Goal: Task Accomplishment & Management: Complete application form

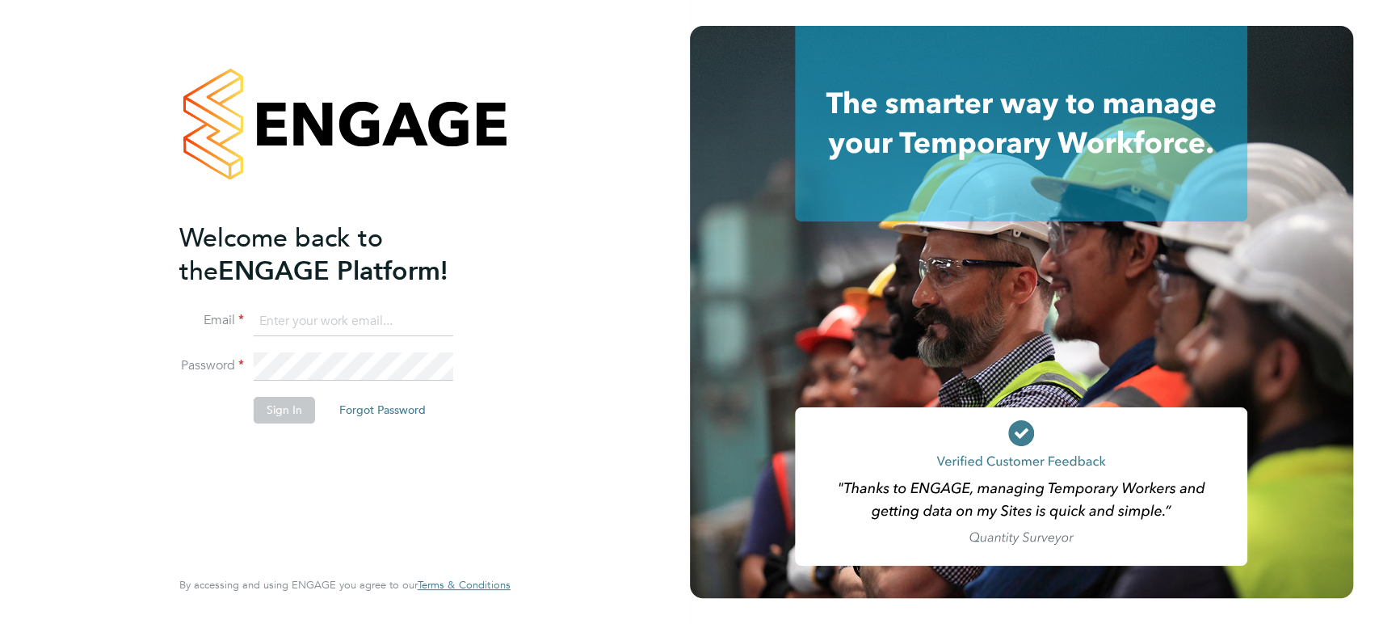
type input "sallie.cutts@randstadcpe.com"
click at [286, 410] on button "Sign In" at bounding box center [284, 410] width 61 height 26
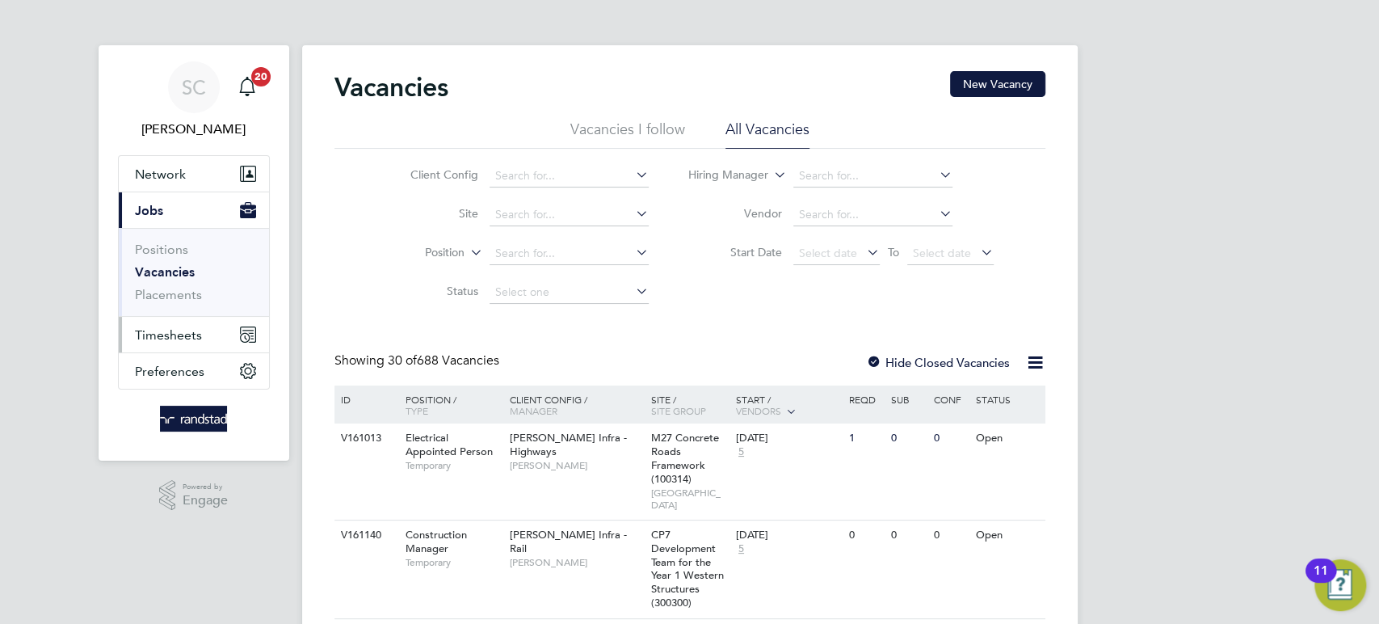
click at [184, 334] on span "Timesheets" at bounding box center [168, 334] width 67 height 15
click at [202, 338] on button "Timesheets" at bounding box center [194, 335] width 150 height 36
click at [179, 331] on span "Timesheets" at bounding box center [168, 334] width 67 height 15
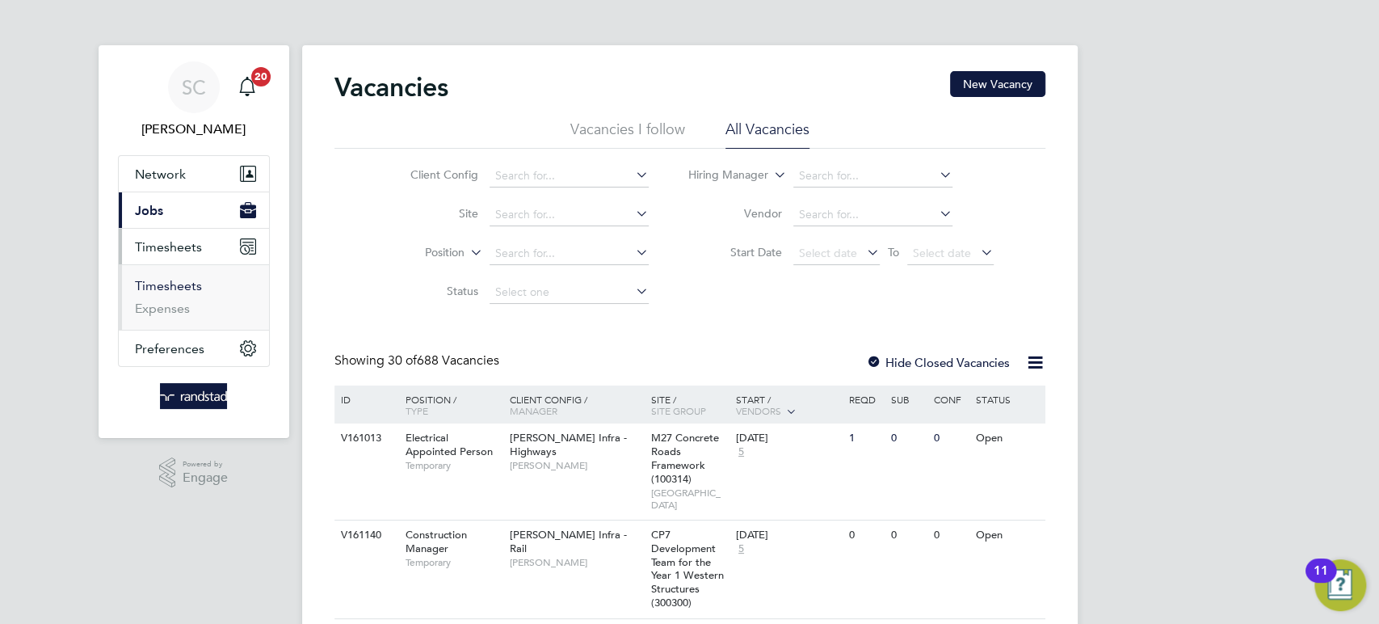
click at [176, 284] on link "Timesheets" at bounding box center [168, 285] width 67 height 15
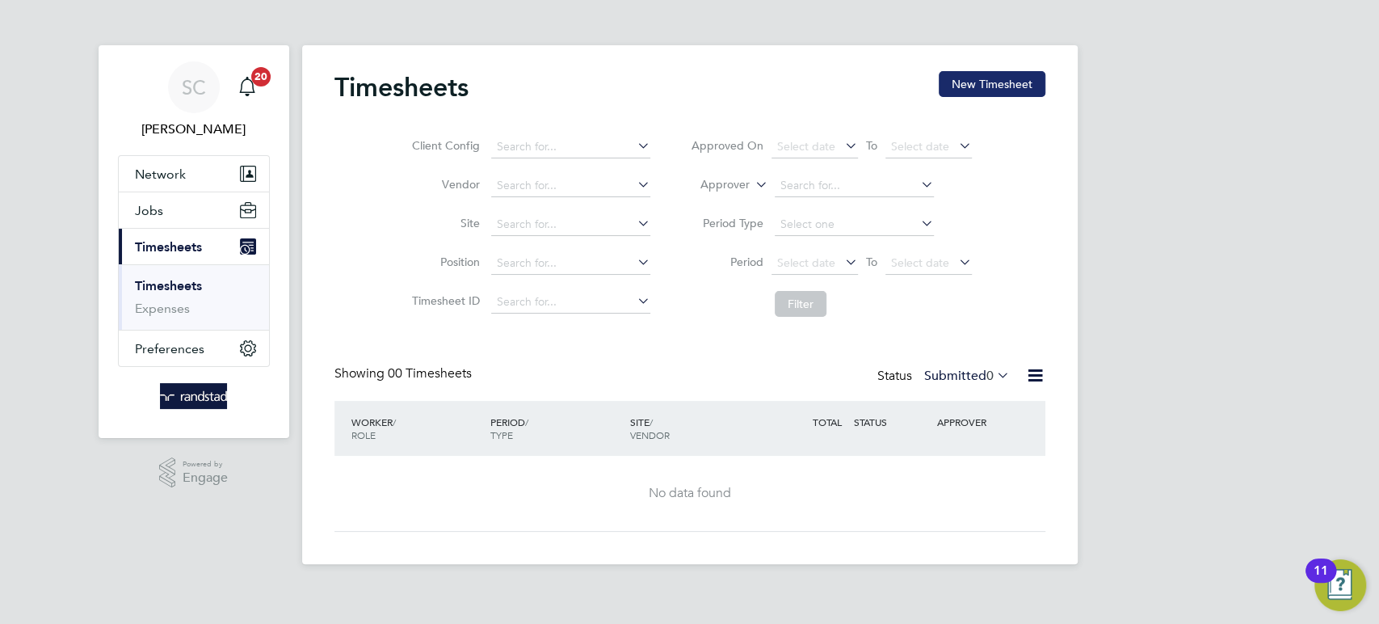
click at [989, 92] on button "New Timesheet" at bounding box center [992, 84] width 107 height 26
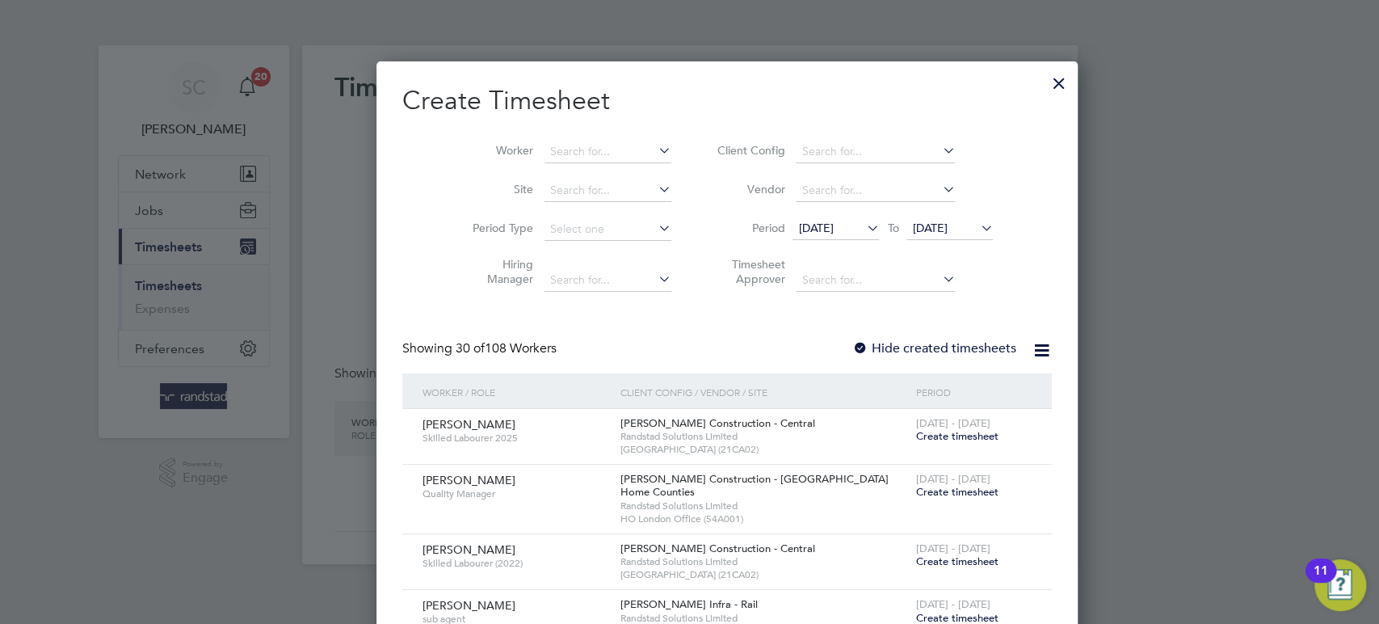
scroll to position [3128, 626]
click at [545, 152] on input at bounding box center [608, 152] width 127 height 23
click at [528, 175] on b "[PERSON_NAME]" at bounding box center [560, 173] width 94 height 14
type input "[PERSON_NAME]"
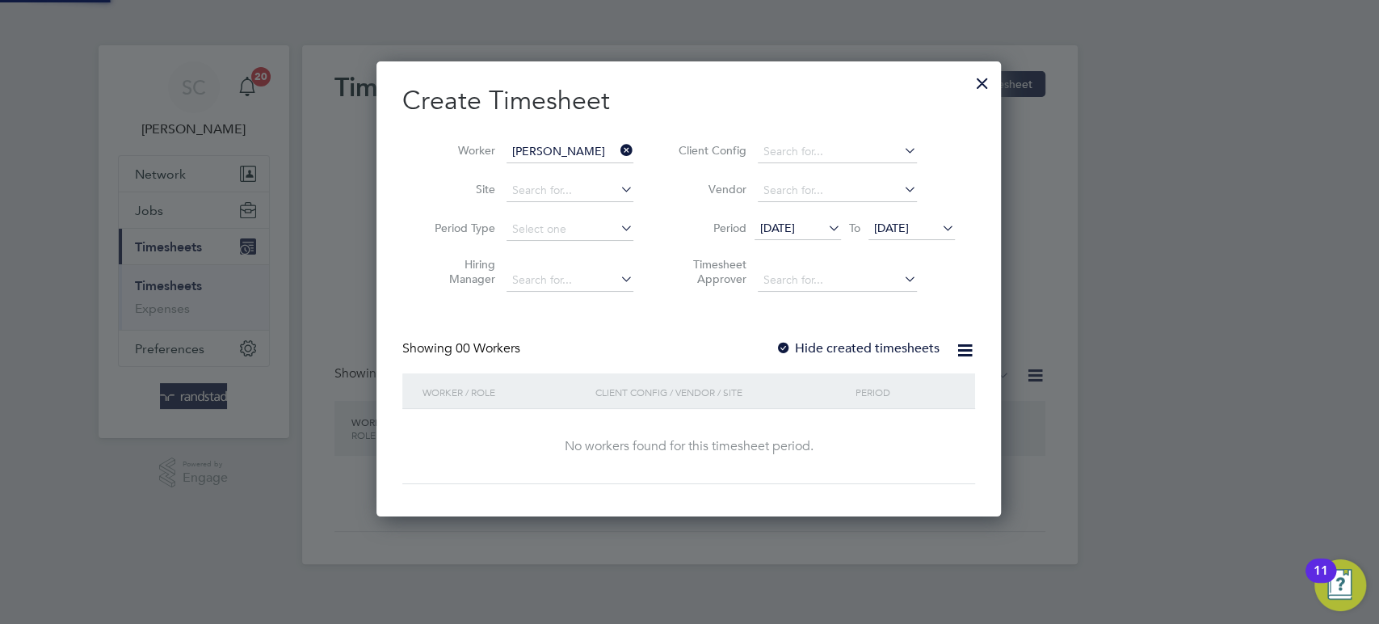
scroll to position [454, 626]
click at [784, 341] on div at bounding box center [784, 349] width 16 height 16
click at [902, 216] on li "Period [DATE] To [DATE]" at bounding box center [815, 229] width 322 height 39
click at [902, 229] on span "[DATE]" at bounding box center [891, 228] width 35 height 15
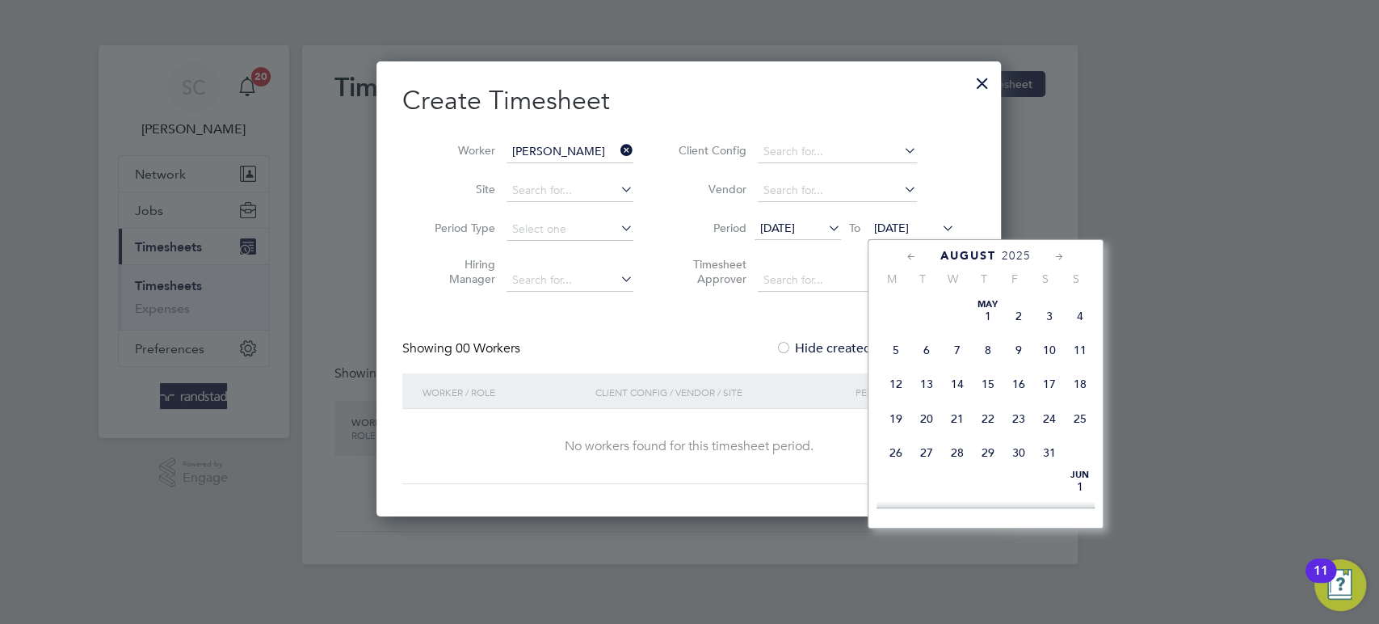
scroll to position [603, 0]
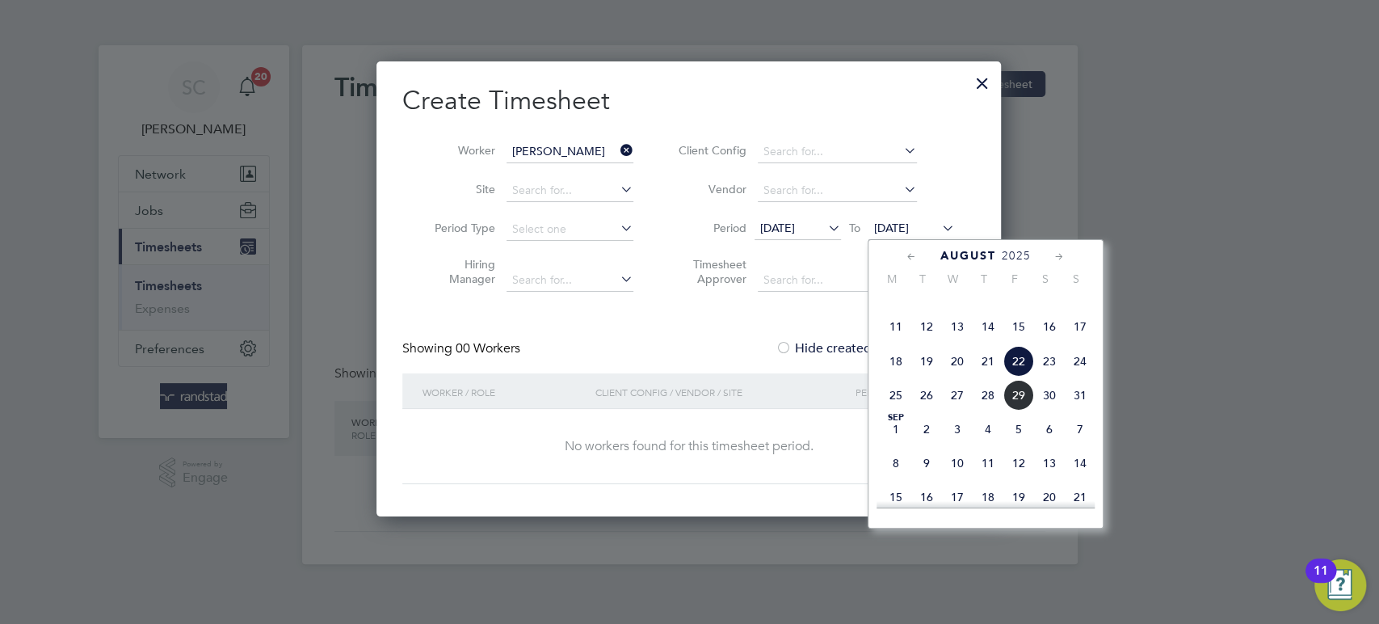
click at [1023, 410] on span "29" at bounding box center [1018, 395] width 31 height 31
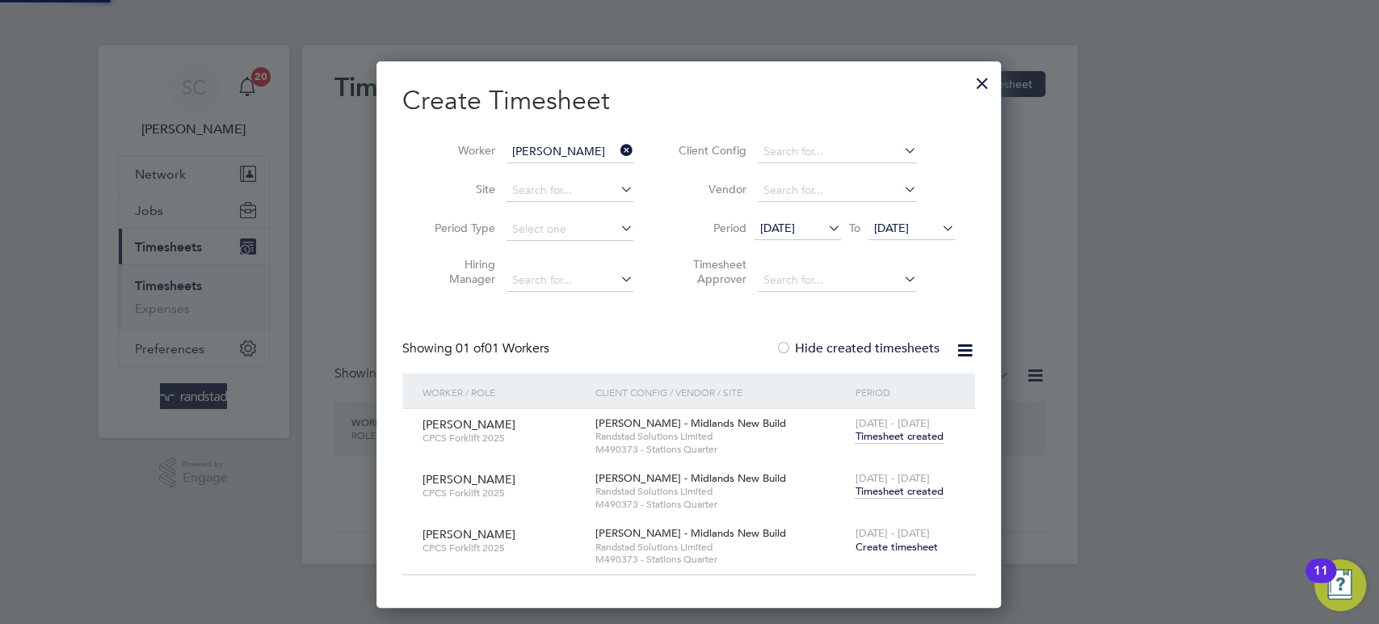
scroll to position [545, 626]
click at [890, 547] on span "Create timesheet" at bounding box center [896, 547] width 82 height 14
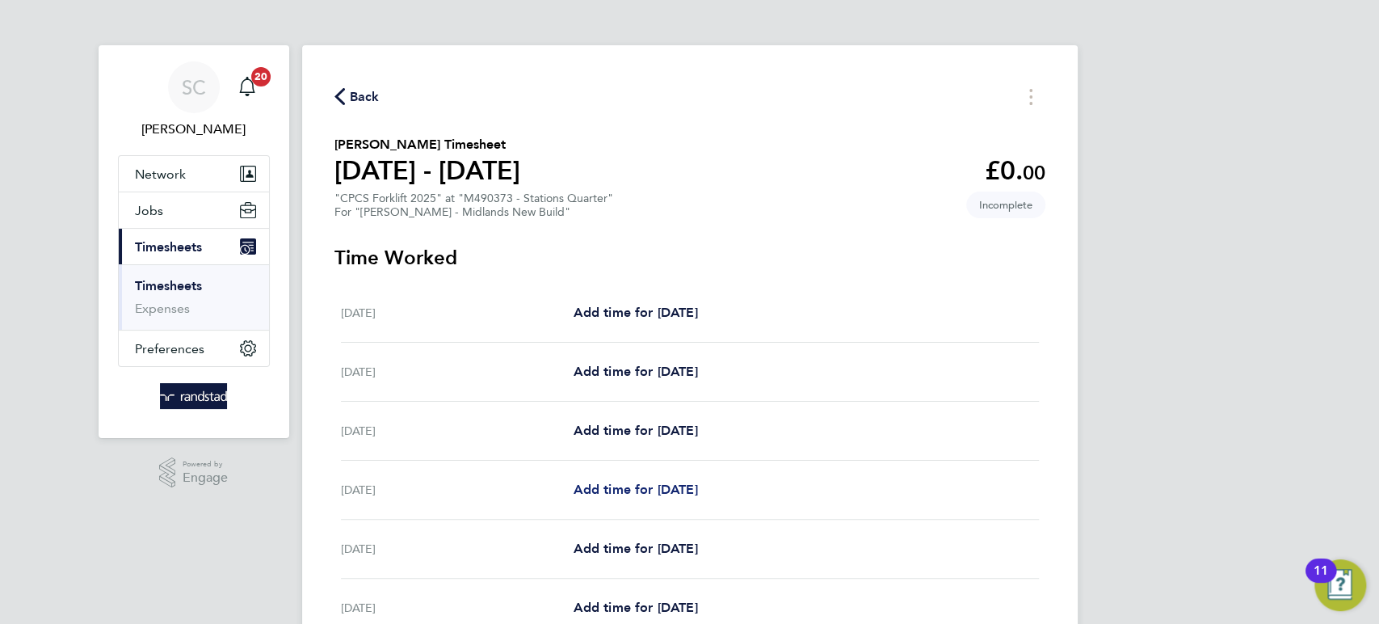
click at [646, 488] on span "Add time for [DATE]" at bounding box center [635, 489] width 124 height 15
select select "60"
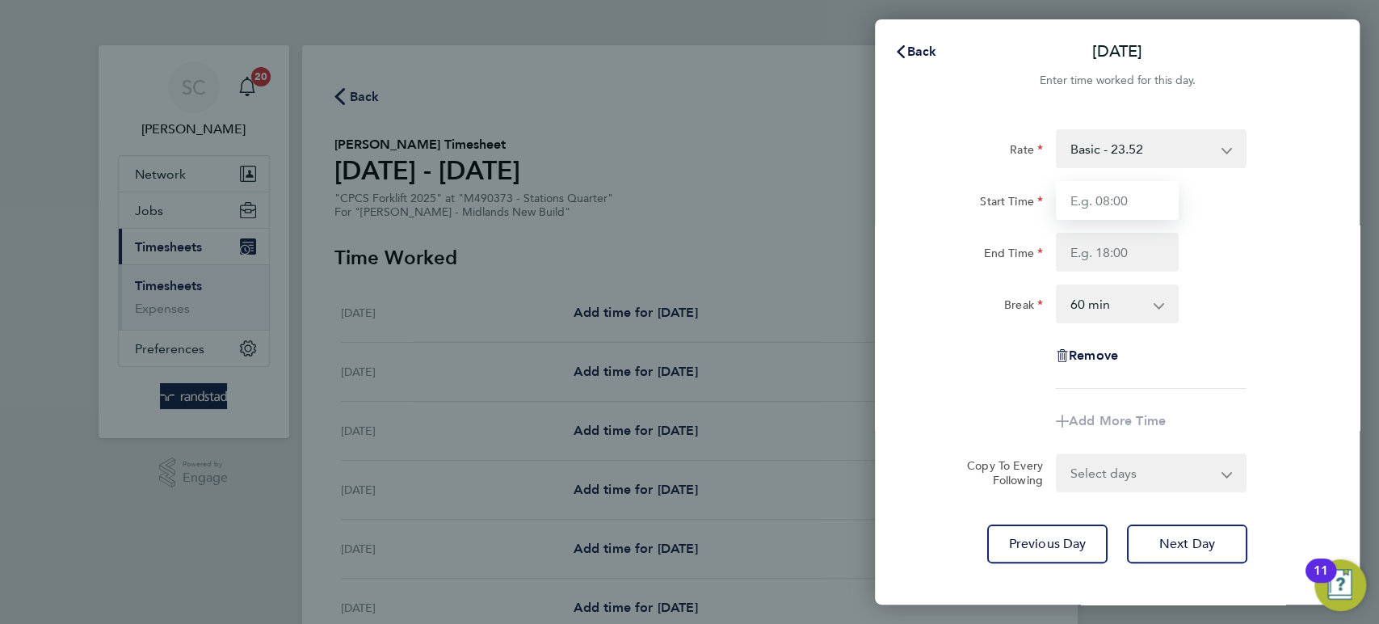
click at [1091, 207] on input "Start Time" at bounding box center [1117, 200] width 123 height 39
type input "07:30"
click at [1096, 248] on input "End Time" at bounding box center [1117, 252] width 123 height 39
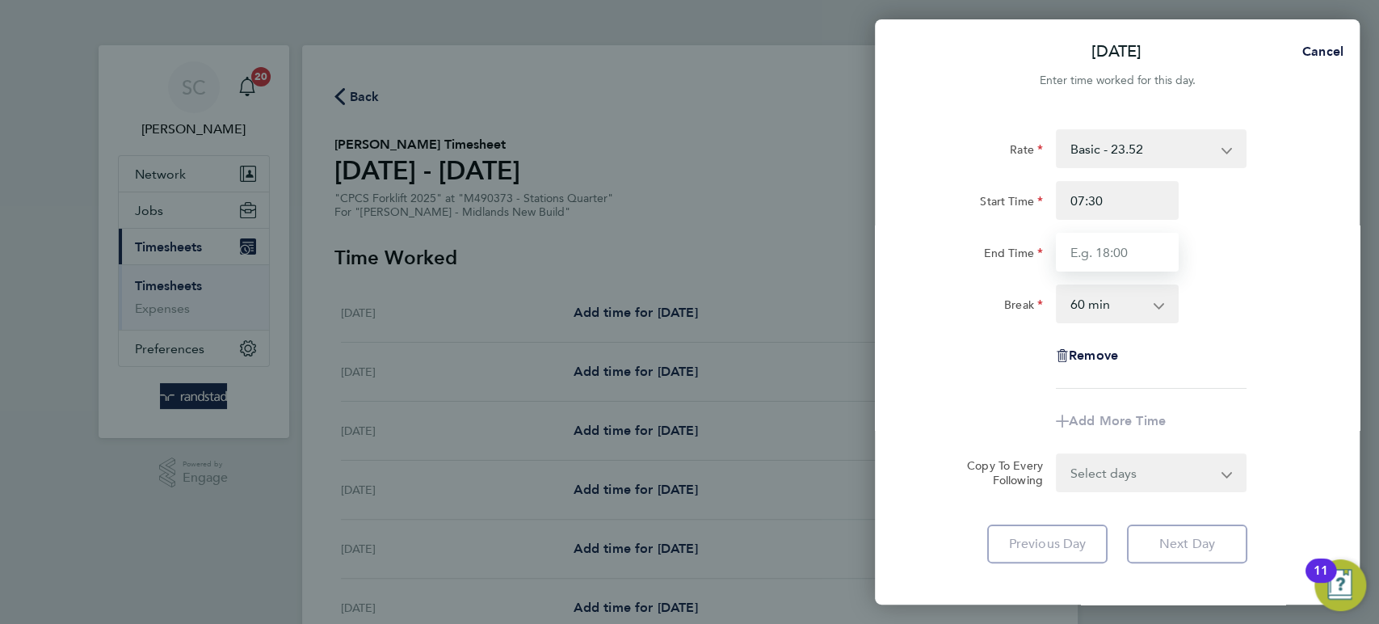
type input "16:30"
click at [1086, 305] on select "0 min 15 min 30 min 45 min 60 min 75 min 90 min" at bounding box center [1108, 304] width 100 height 36
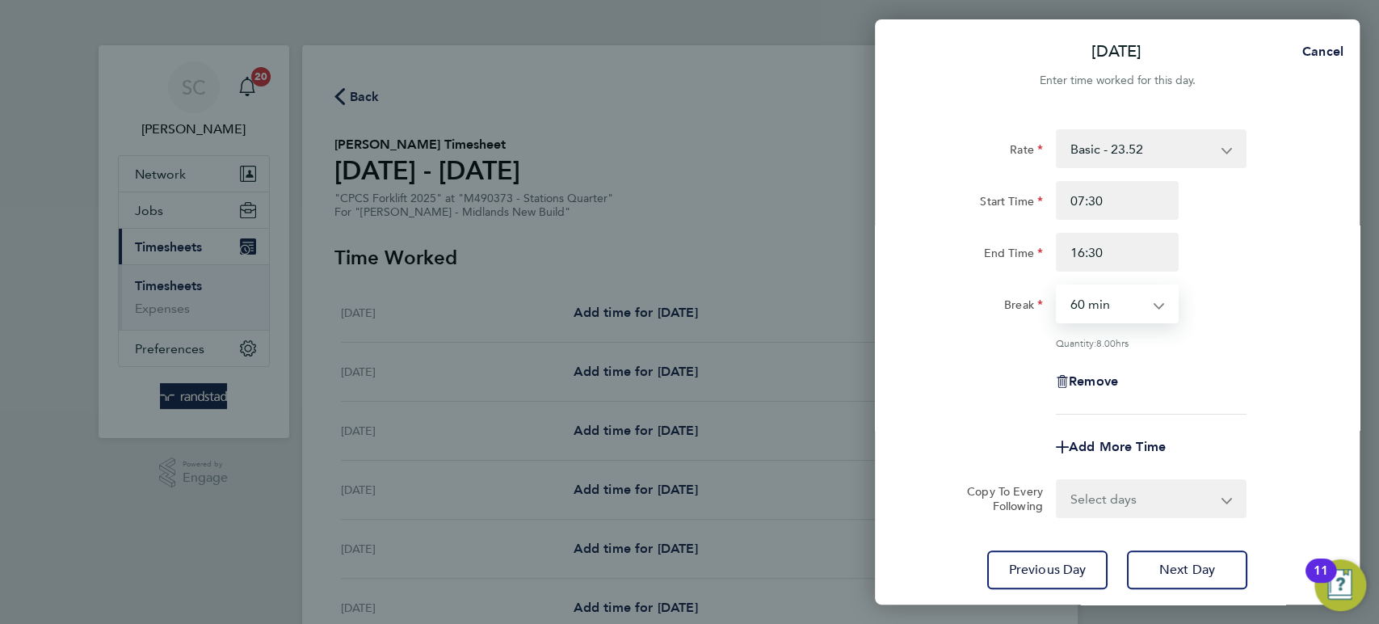
select select "30"
click at [1058, 286] on select "0 min 15 min 30 min 45 min 60 min 75 min 90 min" at bounding box center [1108, 304] width 100 height 36
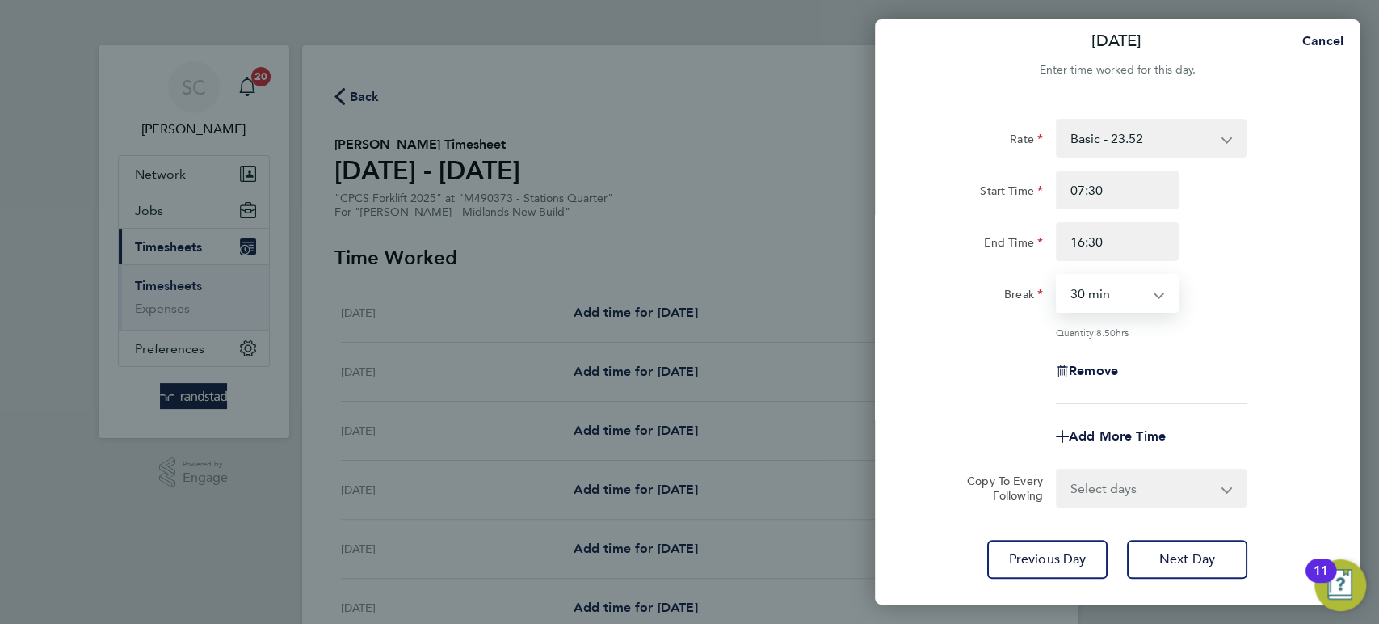
scroll to position [18, 0]
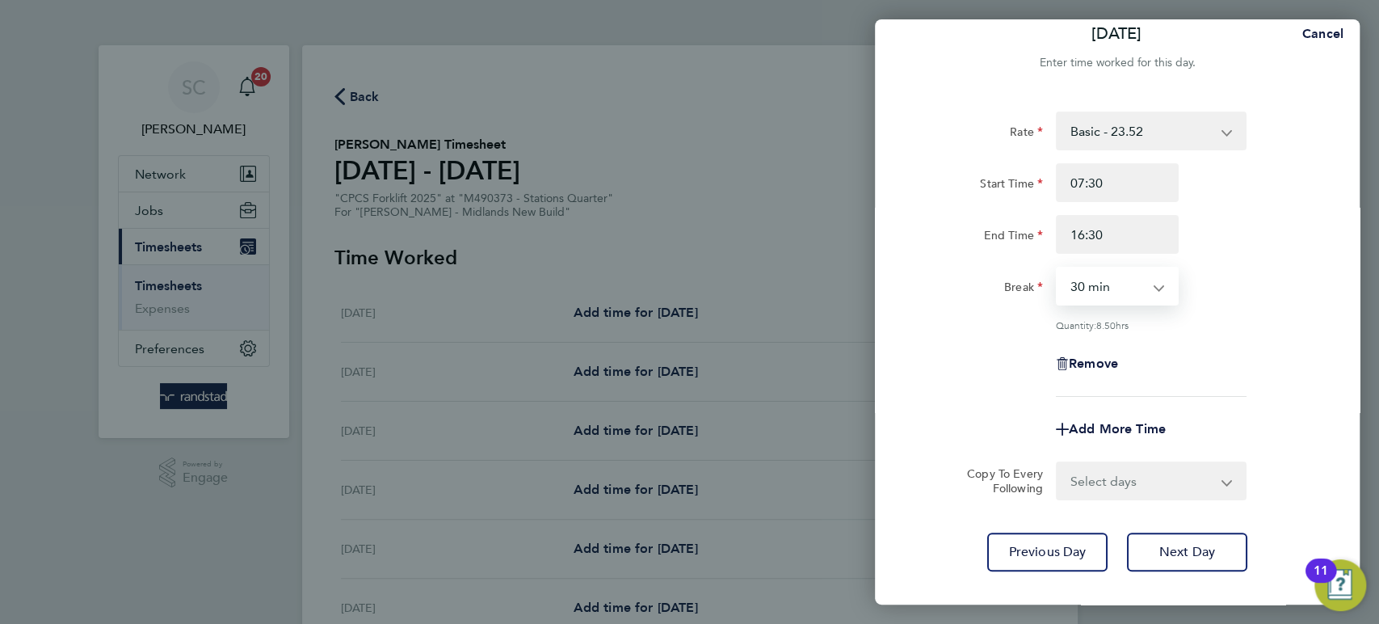
click at [1090, 472] on select "Select days Day [DATE] [DATE] [DATE]" at bounding box center [1143, 481] width 170 height 36
click at [1078, 483] on select "Select days Day [DATE] [DATE] [DATE]" at bounding box center [1143, 481] width 170 height 36
select select "DAY"
click at [1058, 463] on select "Select days Day [DATE] [DATE] [DATE]" at bounding box center [1143, 481] width 170 height 36
select select "[DATE]"
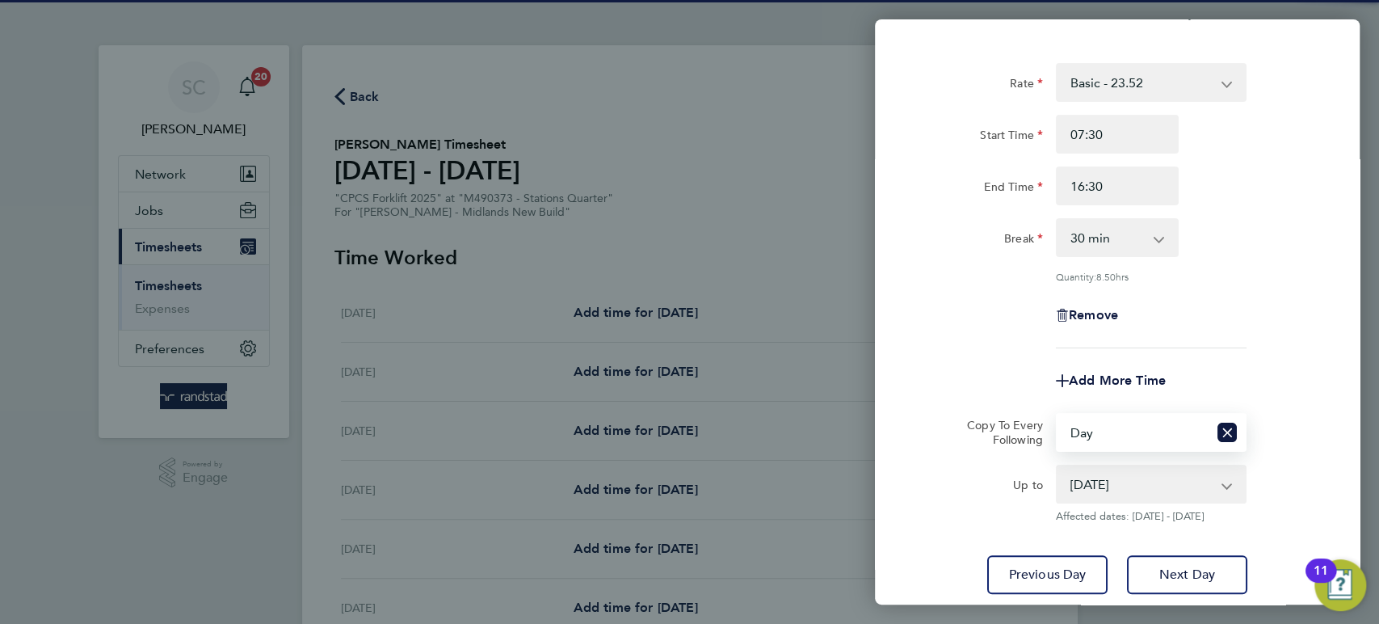
scroll to position [176, 0]
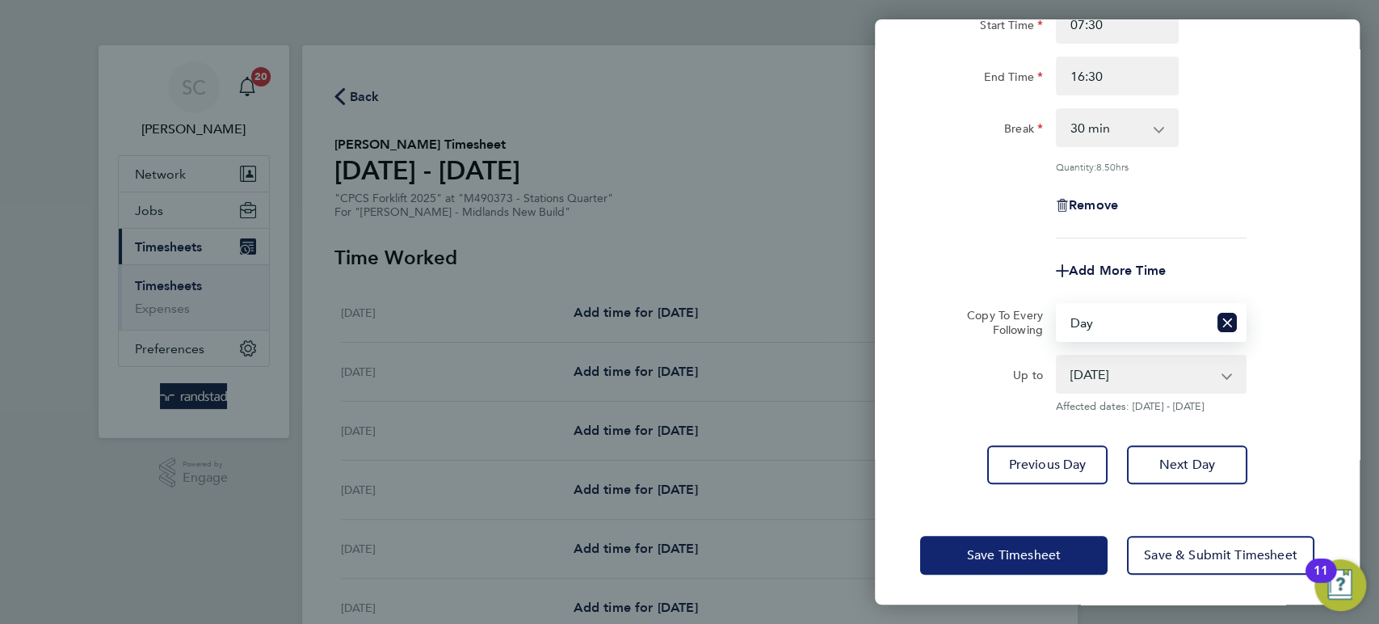
click at [1056, 547] on span "Save Timesheet" at bounding box center [1014, 555] width 94 height 16
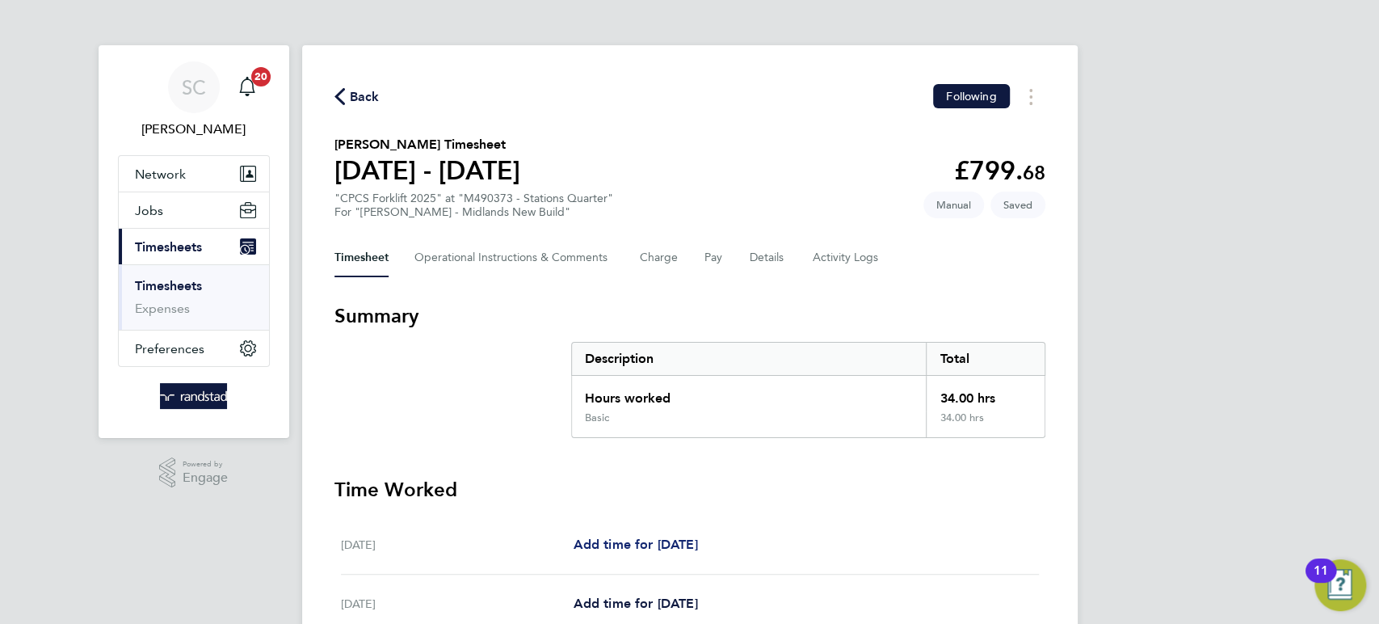
click at [697, 544] on span "Add time for [DATE]" at bounding box center [635, 543] width 124 height 15
select select "60"
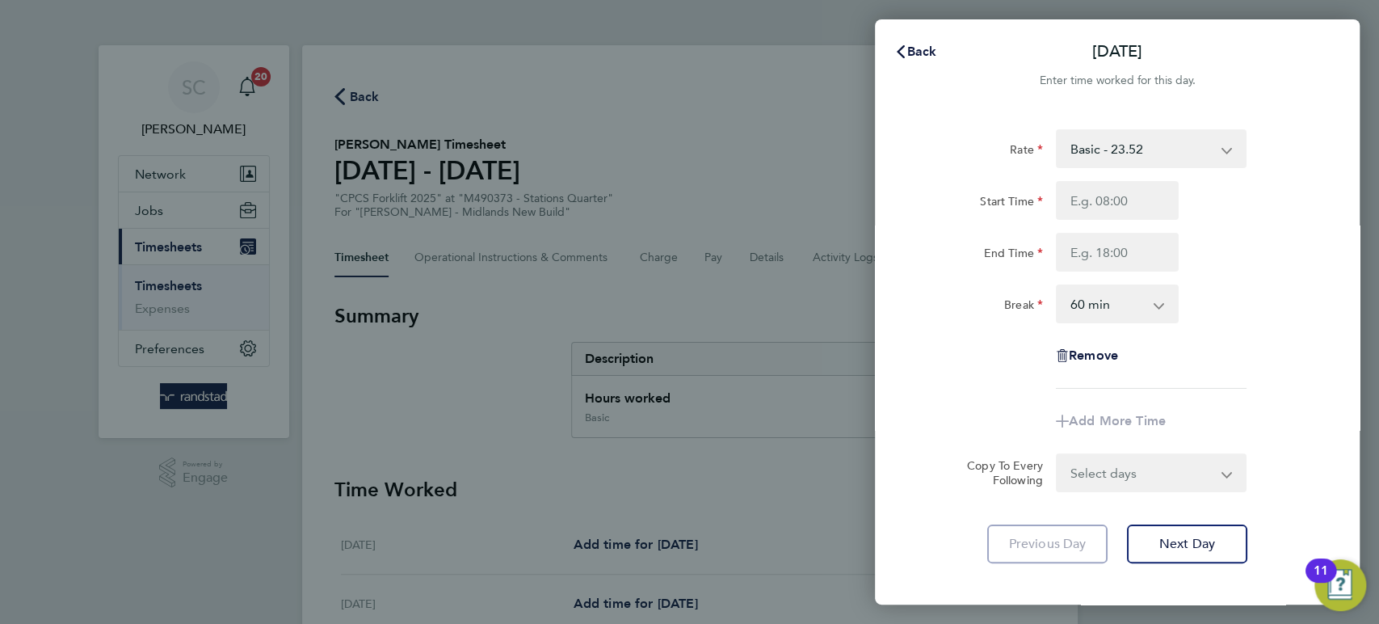
click at [1124, 153] on select "Basic - 23.52 Overtime - 33.98" at bounding box center [1142, 149] width 168 height 36
select select "60"
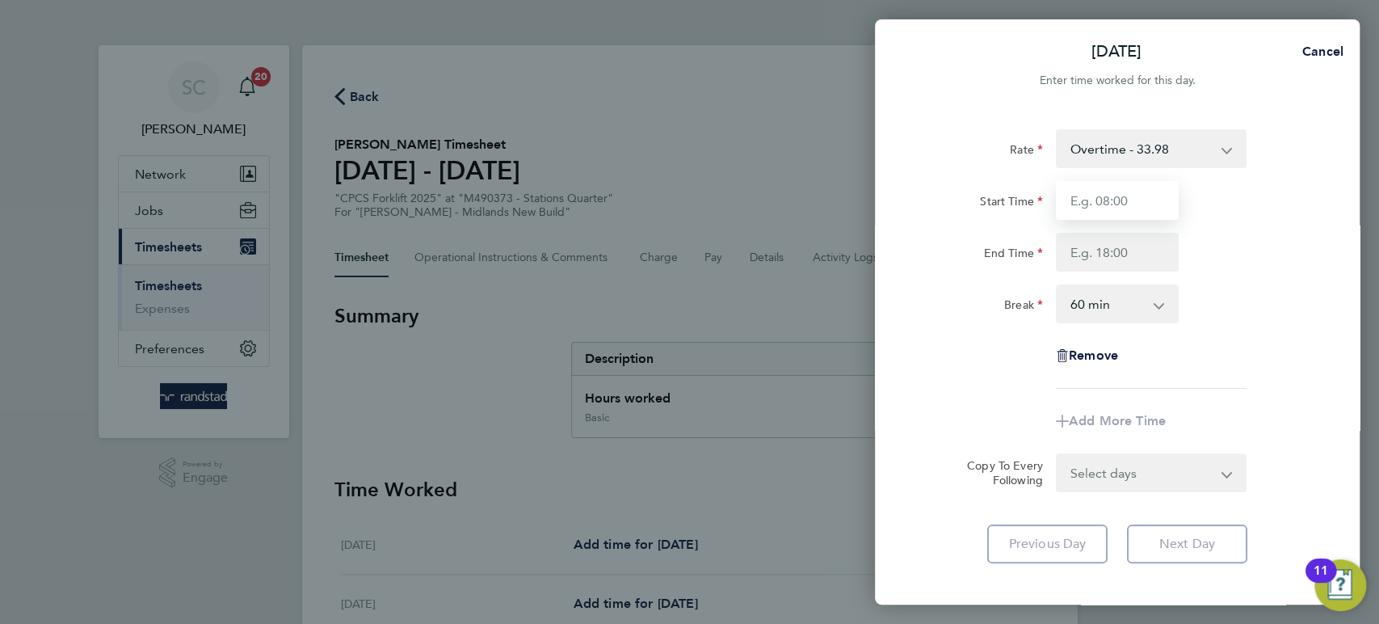
click at [1095, 201] on input "Start Time" at bounding box center [1117, 200] width 123 height 39
type input "07:30"
click at [1101, 247] on input "End Time" at bounding box center [1117, 252] width 123 height 39
type input "12:00"
click at [1113, 305] on select "0 min 15 min 30 min 45 min 60 min 75 min 90 min" at bounding box center [1108, 304] width 100 height 36
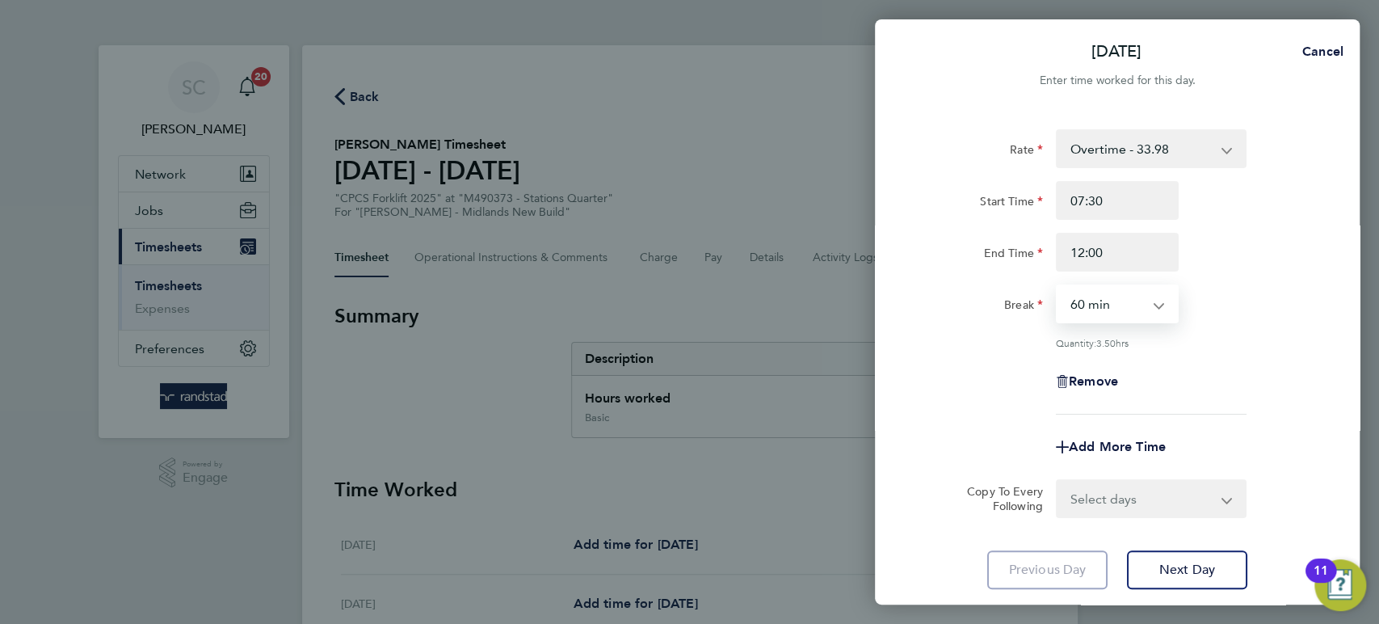
select select "0"
click at [1058, 286] on select "0 min 15 min 30 min 45 min 60 min 75 min 90 min" at bounding box center [1108, 304] width 100 height 36
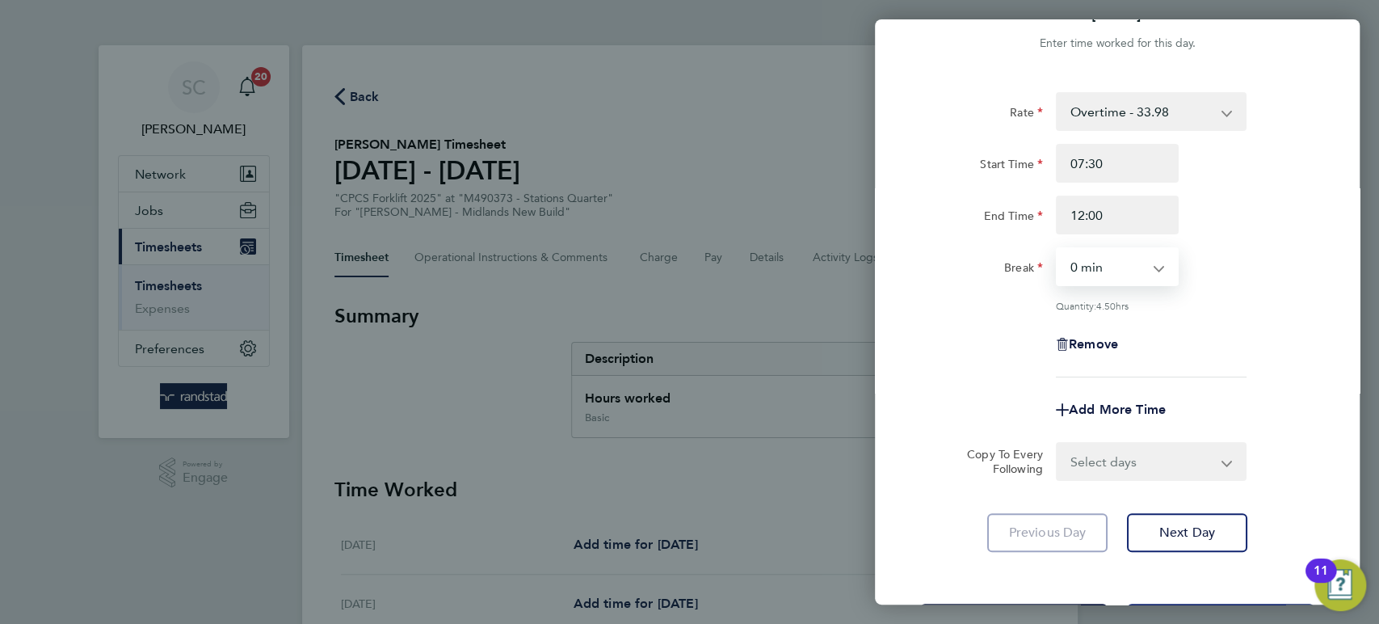
scroll to position [105, 0]
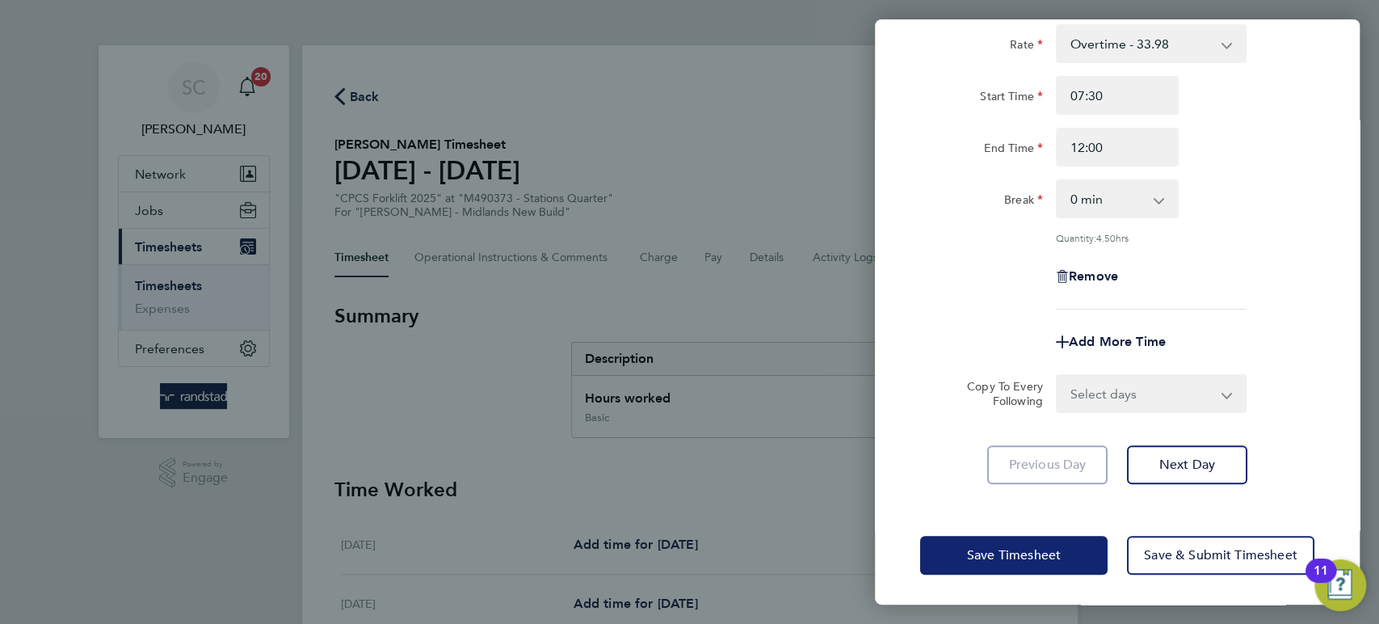
click at [1026, 552] on span "Save Timesheet" at bounding box center [1014, 555] width 94 height 16
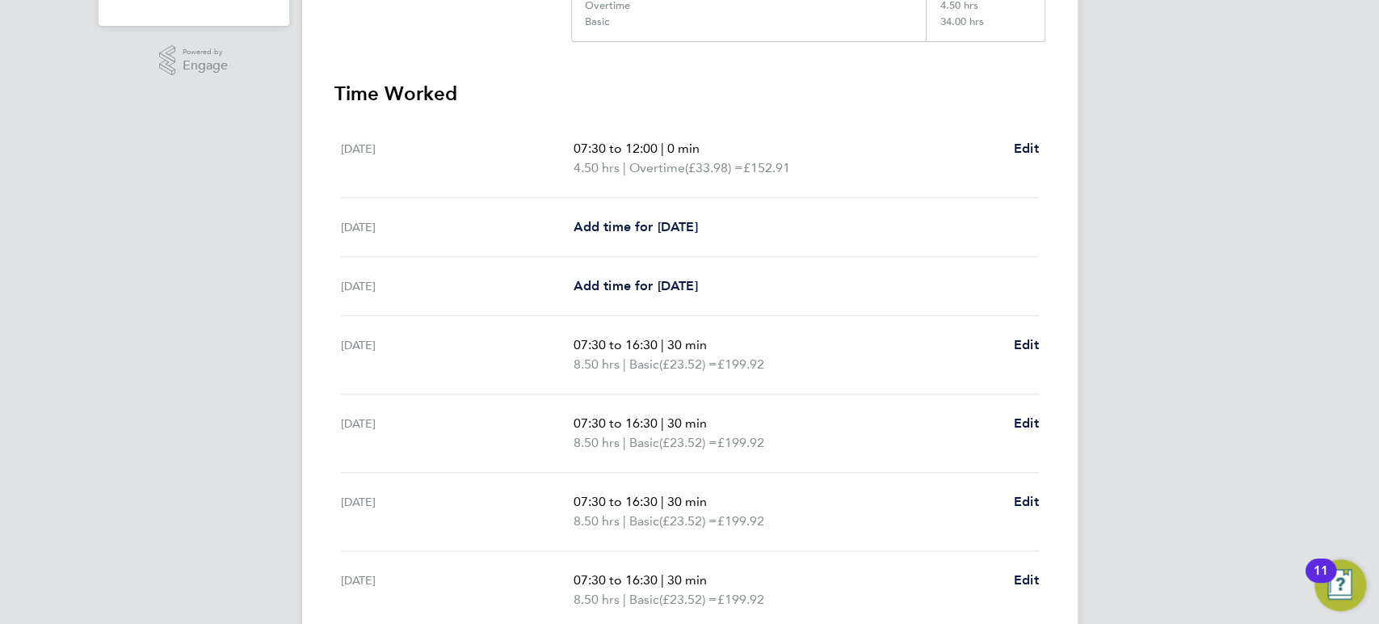
scroll to position [557, 0]
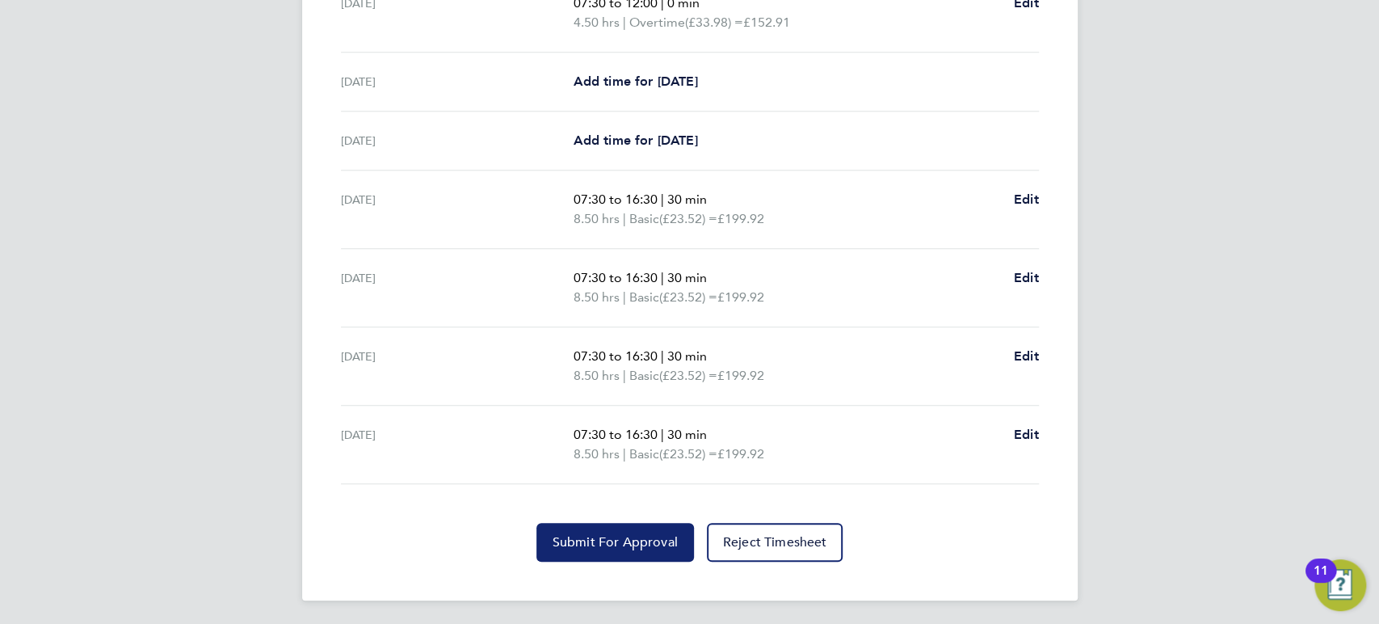
click at [632, 549] on button "Submit For Approval" at bounding box center [615, 542] width 158 height 39
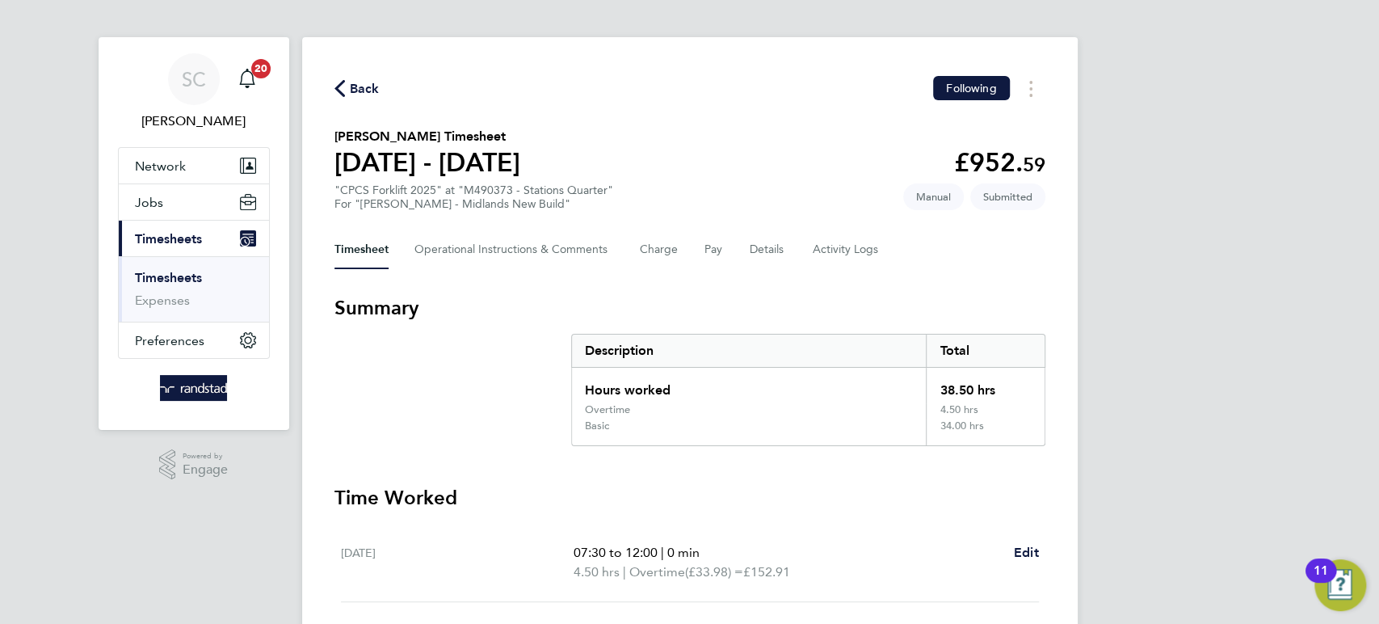
scroll to position [6, 0]
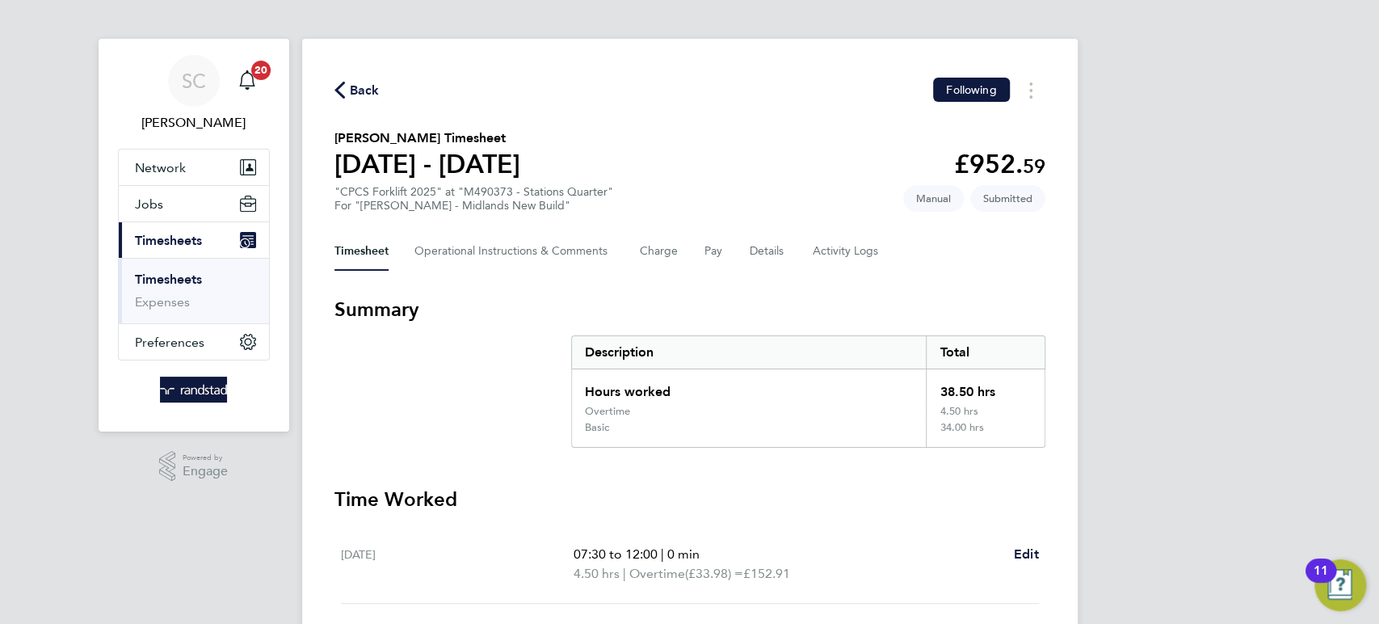
click at [368, 89] on span "Back" at bounding box center [365, 90] width 30 height 19
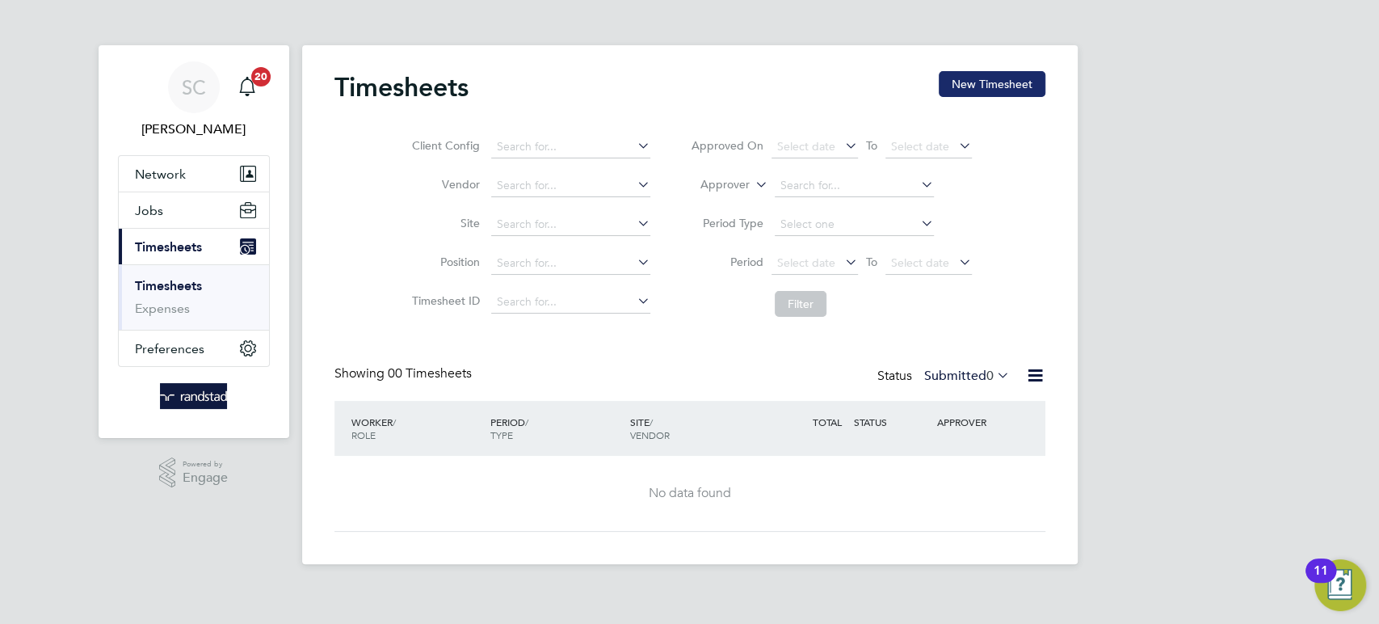
click at [980, 90] on button "New Timesheet" at bounding box center [992, 84] width 107 height 26
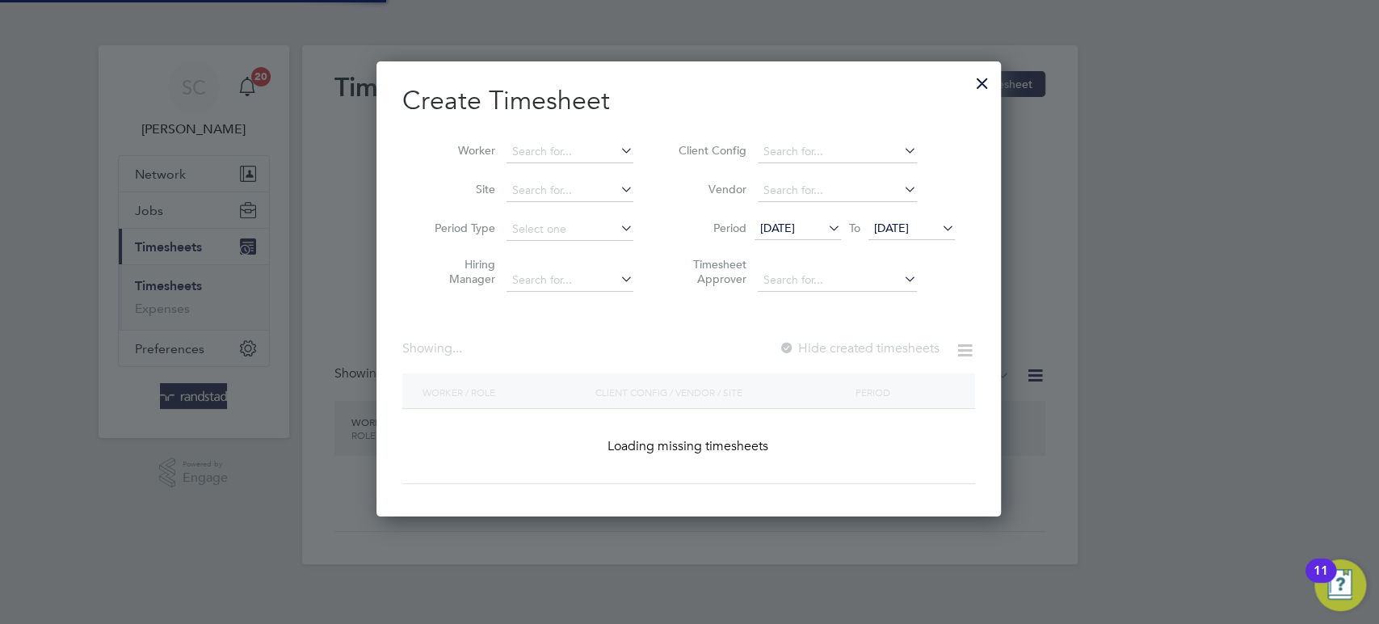
scroll to position [454, 626]
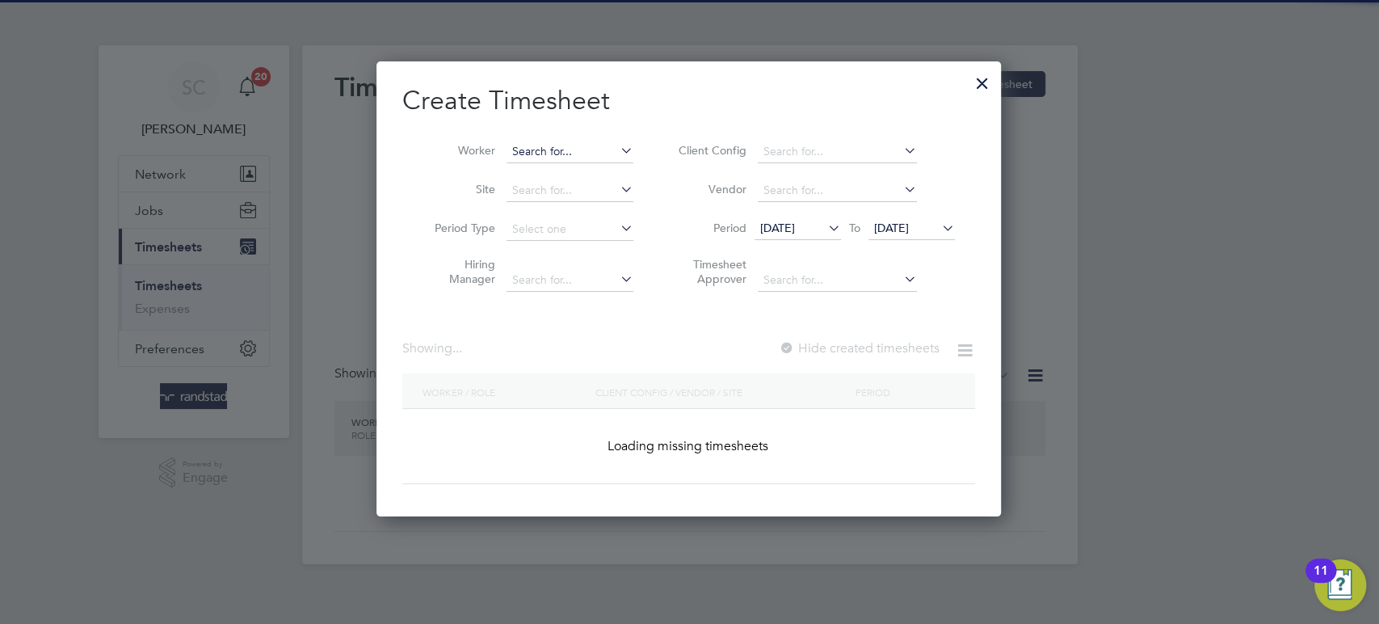
click at [553, 158] on input at bounding box center [570, 152] width 127 height 23
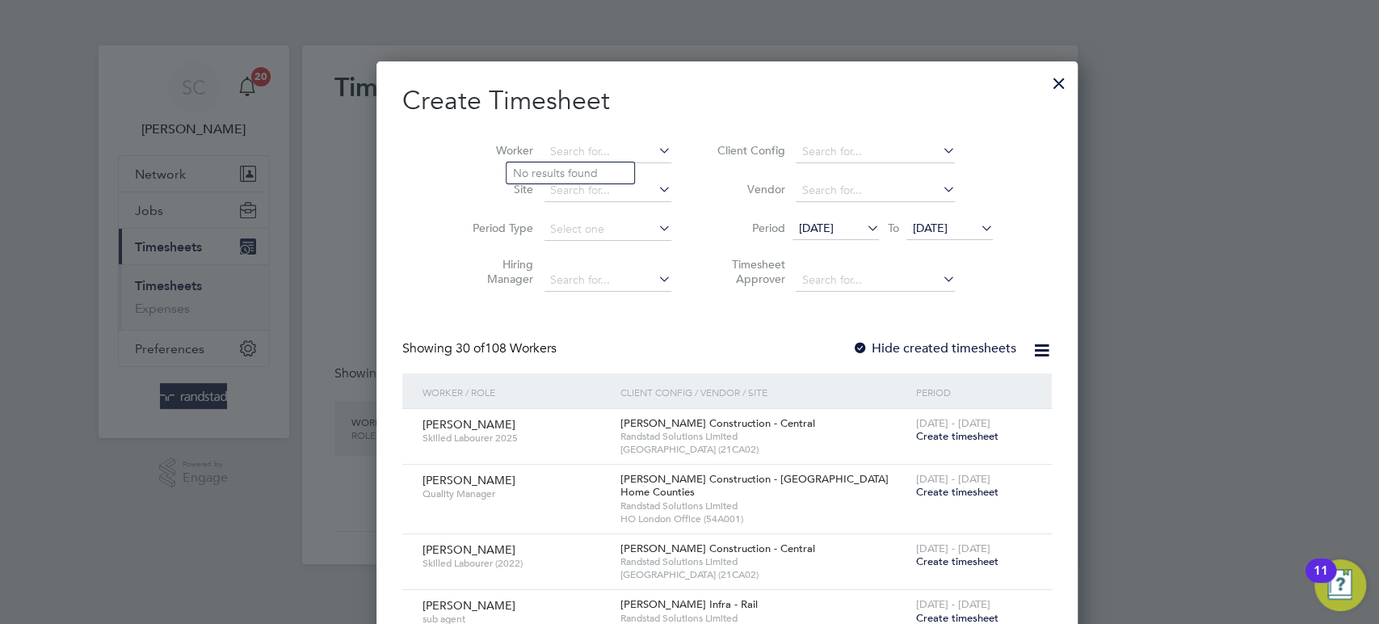
scroll to position [3128, 626]
click at [549, 175] on li "[PERSON_NAME] ath" at bounding box center [584, 173] width 155 height 22
type input "[PERSON_NAME]"
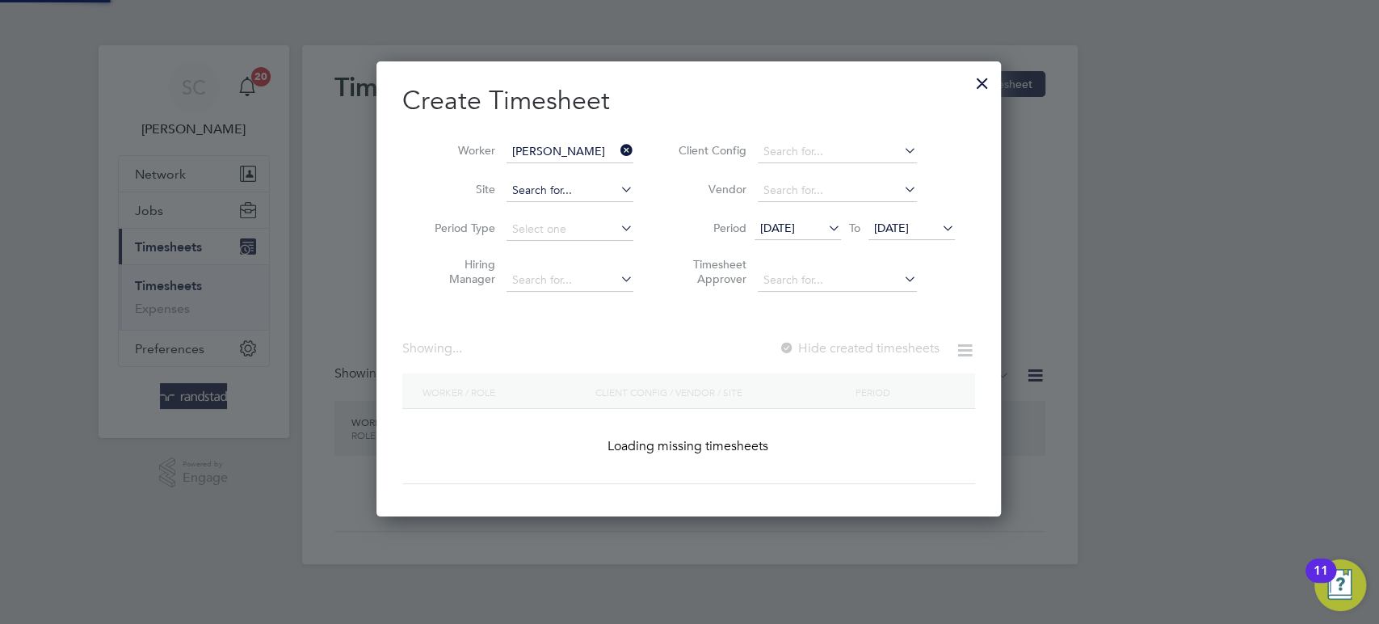
scroll to position [454, 626]
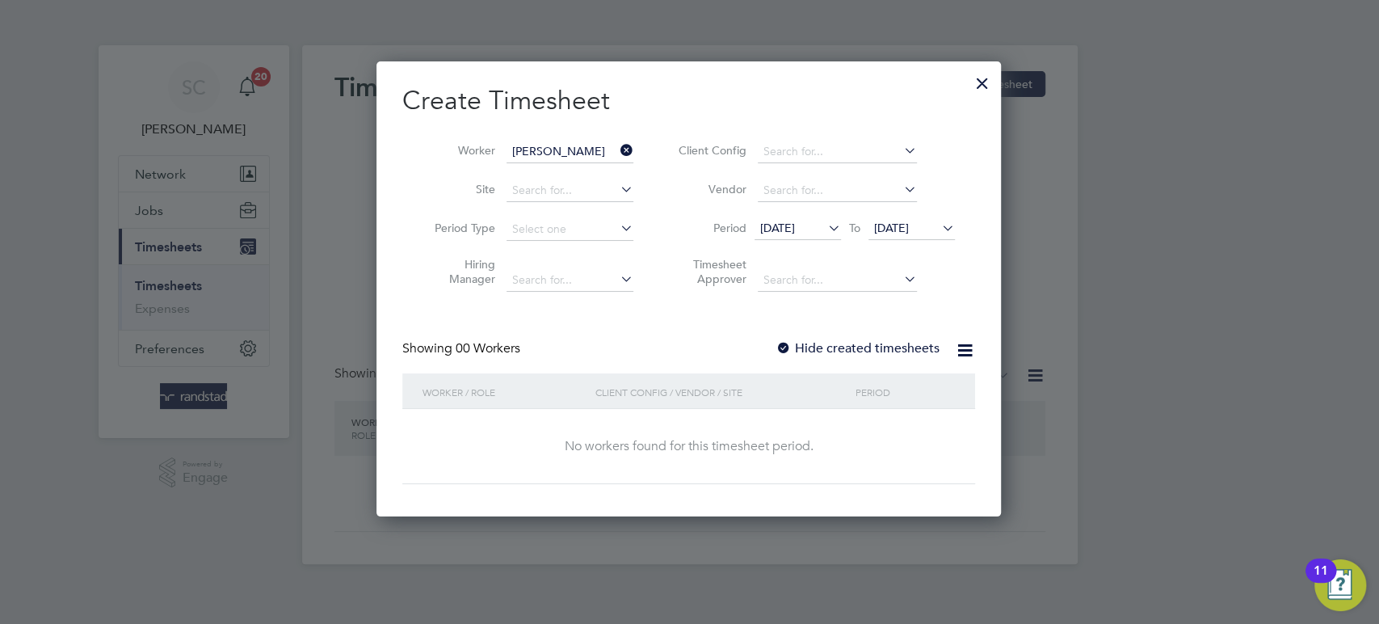
click at [780, 343] on div at bounding box center [784, 349] width 16 height 16
click at [909, 228] on span "[DATE]" at bounding box center [891, 228] width 35 height 15
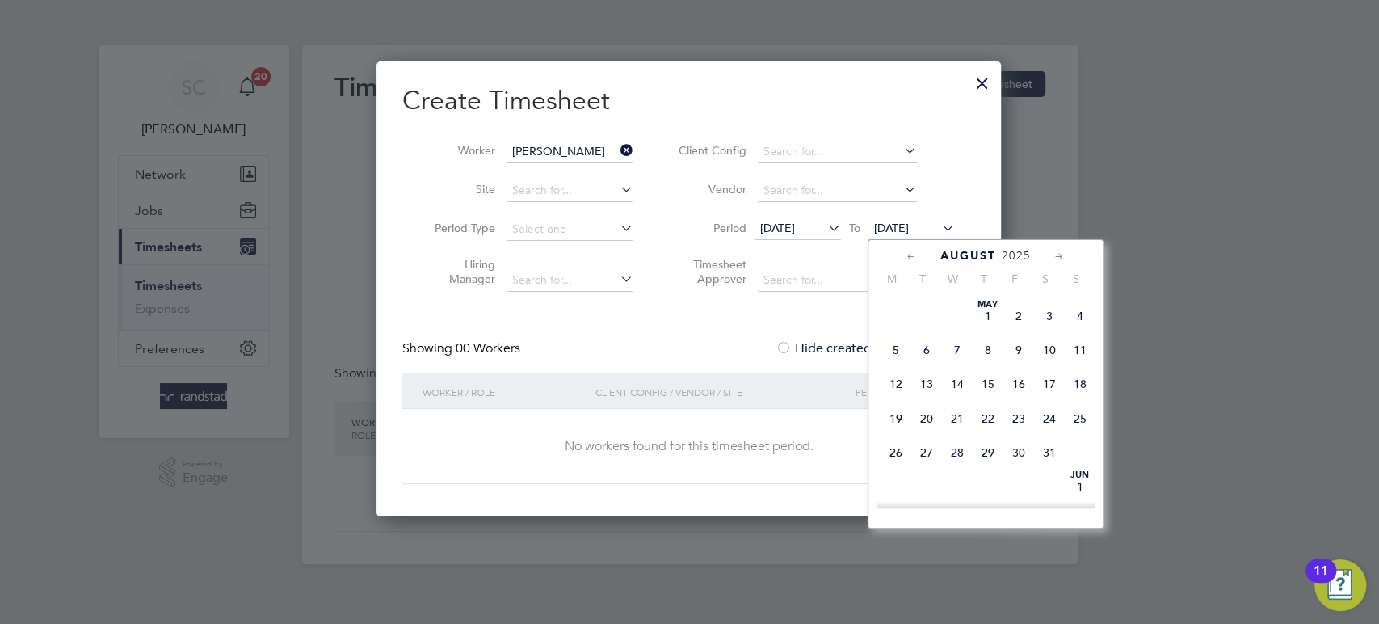
scroll to position [603, 0]
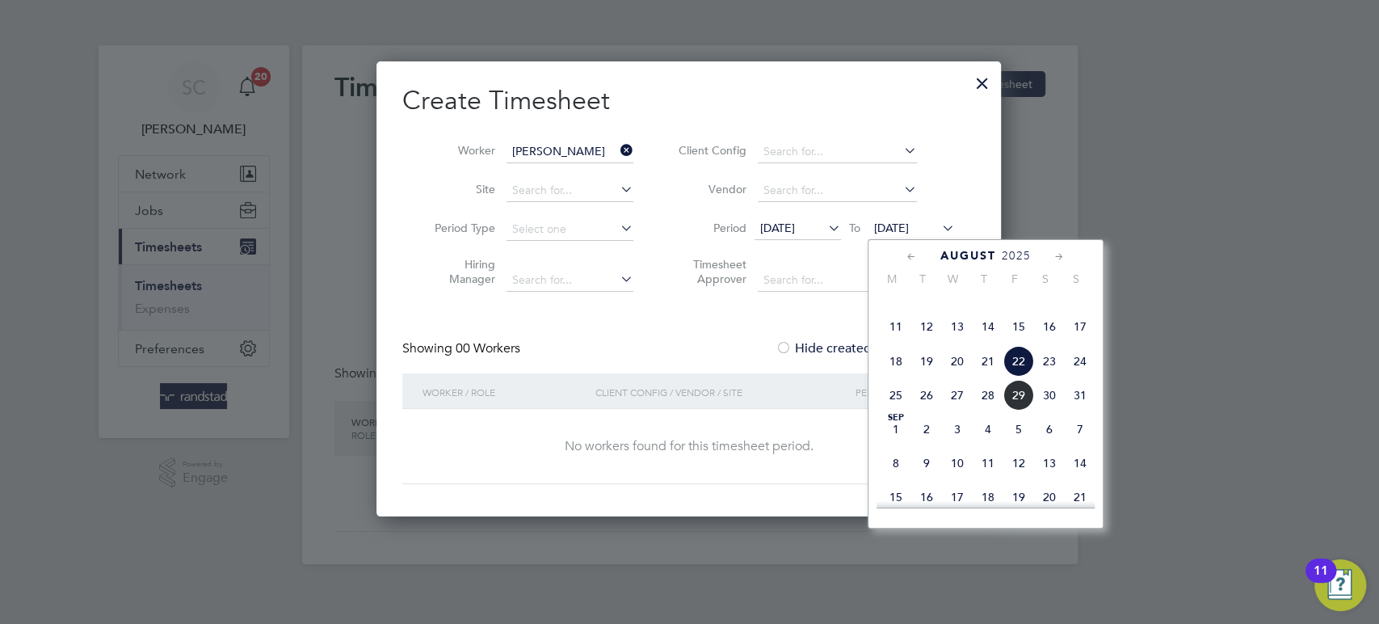
click at [1022, 410] on span "29" at bounding box center [1018, 395] width 31 height 31
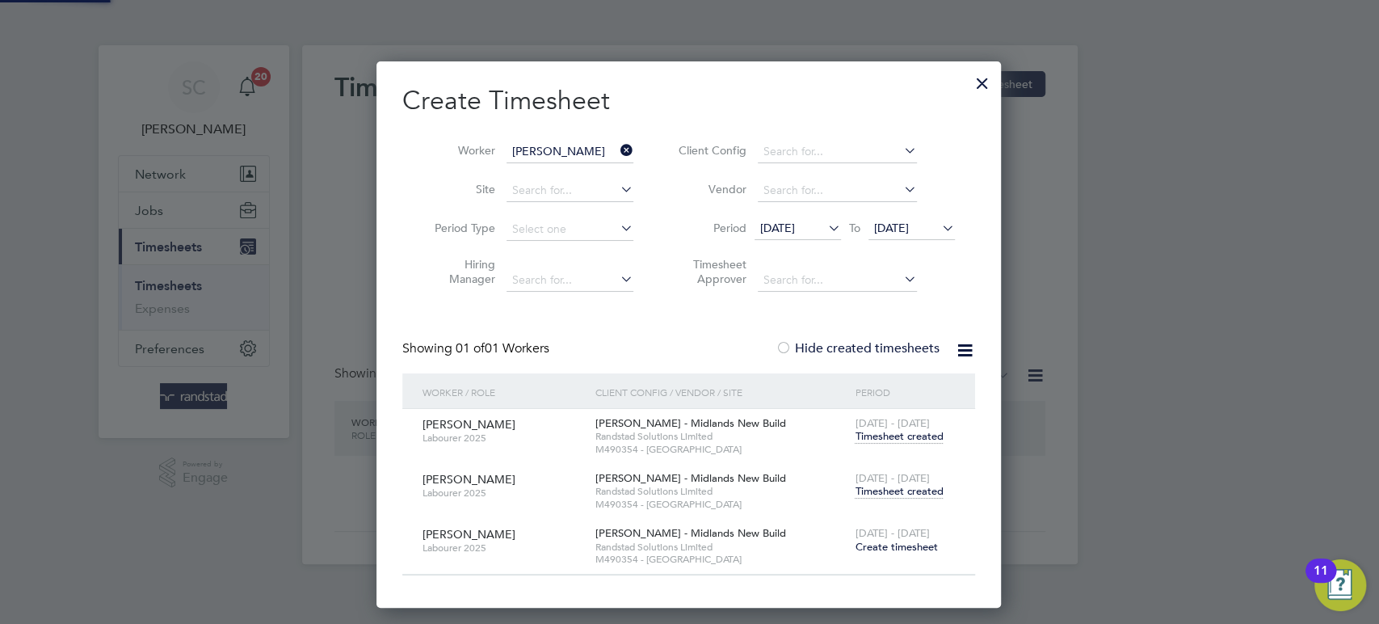
scroll to position [545, 626]
click at [879, 542] on span "Create timesheet" at bounding box center [896, 547] width 82 height 14
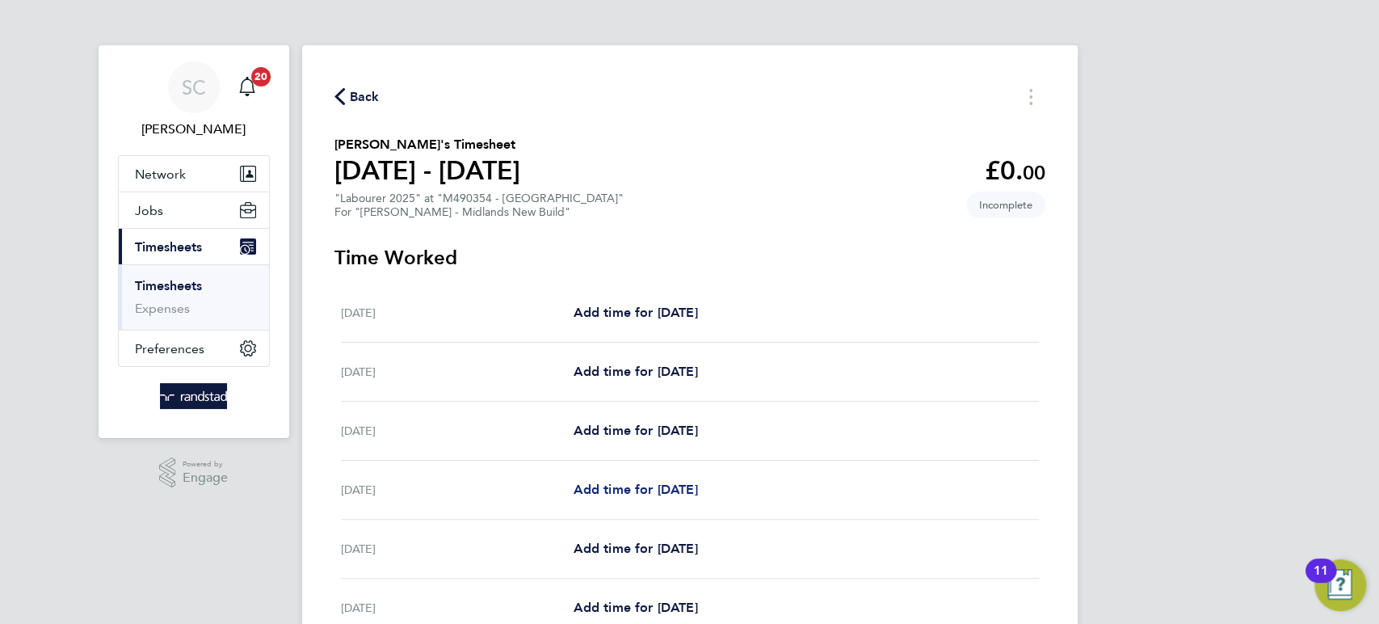
click at [619, 489] on span "Add time for [DATE]" at bounding box center [635, 489] width 124 height 15
select select "60"
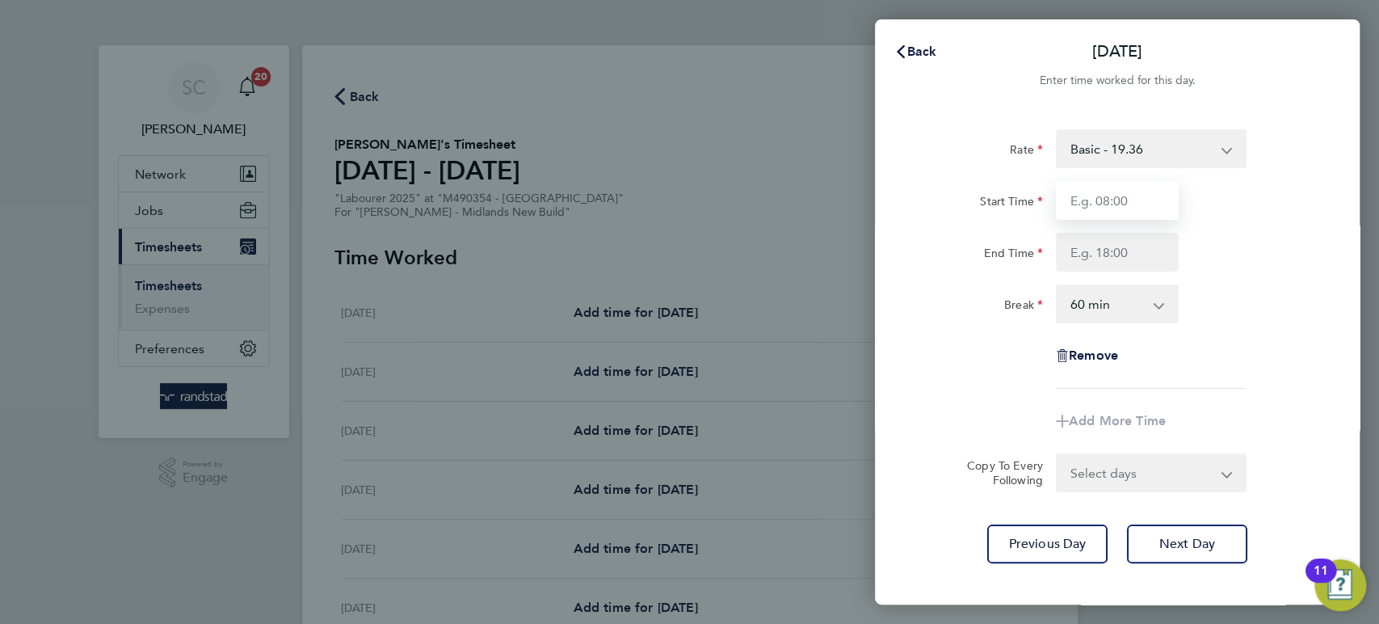
click at [1100, 203] on input "Start Time" at bounding box center [1117, 200] width 123 height 39
type input "07:30"
click at [1100, 259] on input "End Time" at bounding box center [1117, 252] width 123 height 39
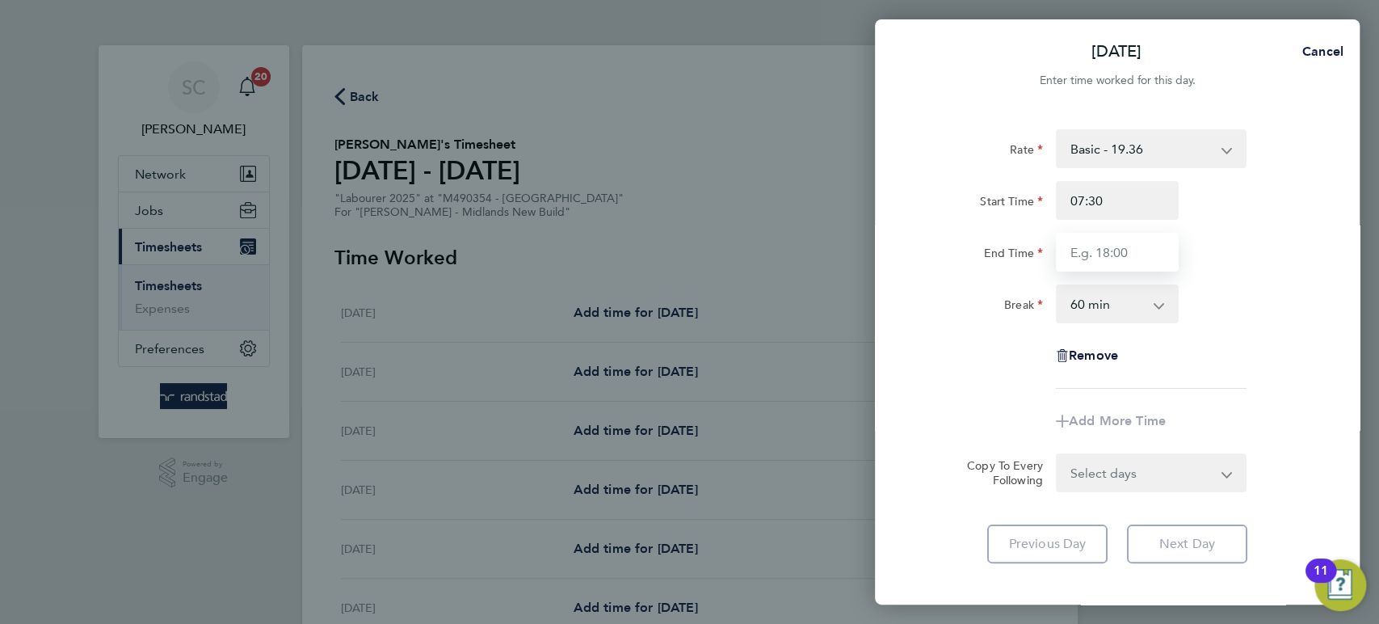
type input "16:30"
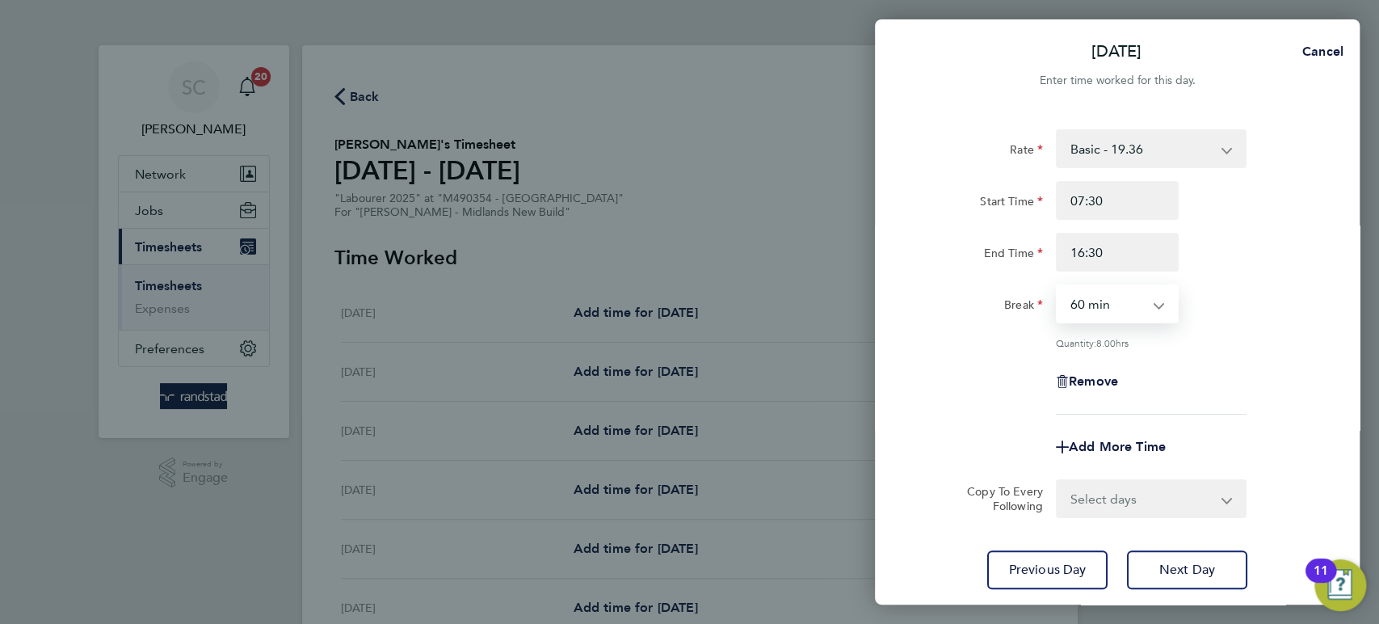
drag, startPoint x: 1108, startPoint y: 304, endPoint x: 1104, endPoint y: 311, distance: 8.3
click at [1108, 305] on select "0 min 15 min 30 min 45 min 60 min 75 min 90 min" at bounding box center [1108, 304] width 100 height 36
select select "30"
click at [1058, 286] on select "0 min 15 min 30 min 45 min 60 min 75 min 90 min" at bounding box center [1108, 304] width 100 height 36
click at [1084, 489] on select "Select days Day [DATE] [DATE] [DATE]" at bounding box center [1143, 499] width 170 height 36
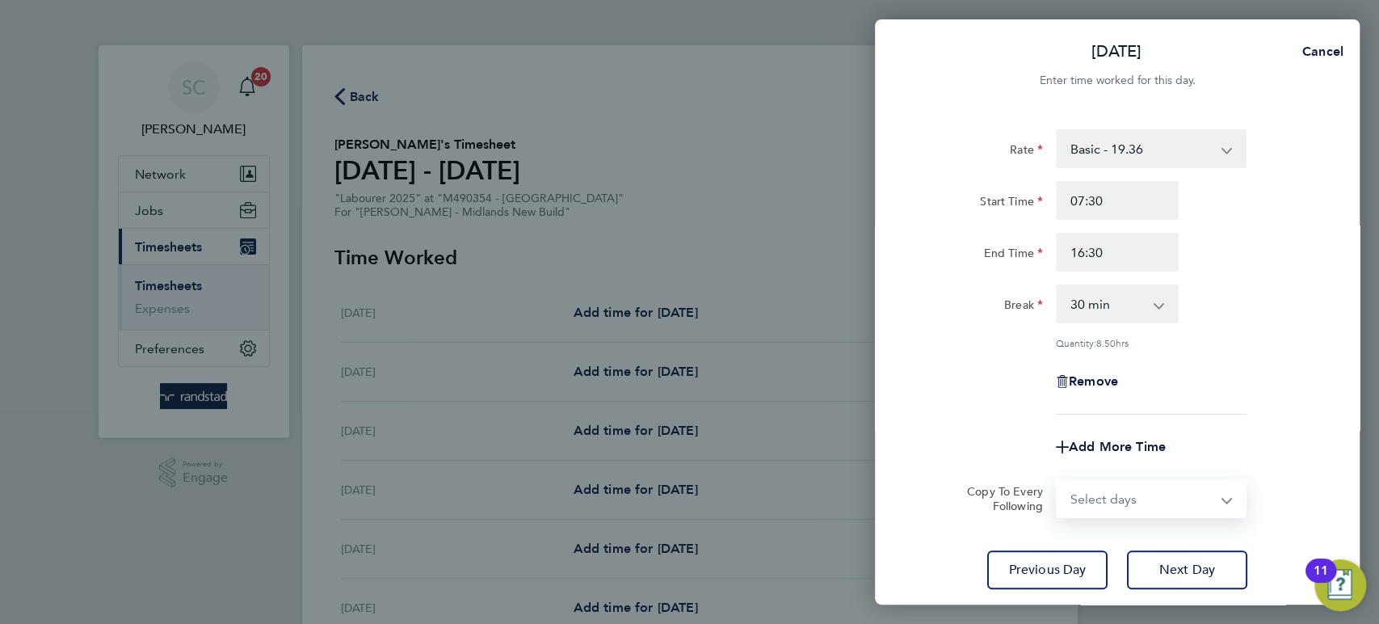
select select "DAY"
click at [1058, 481] on select "Select days Day [DATE] [DATE] [DATE]" at bounding box center [1143, 499] width 170 height 36
select select "[DATE]"
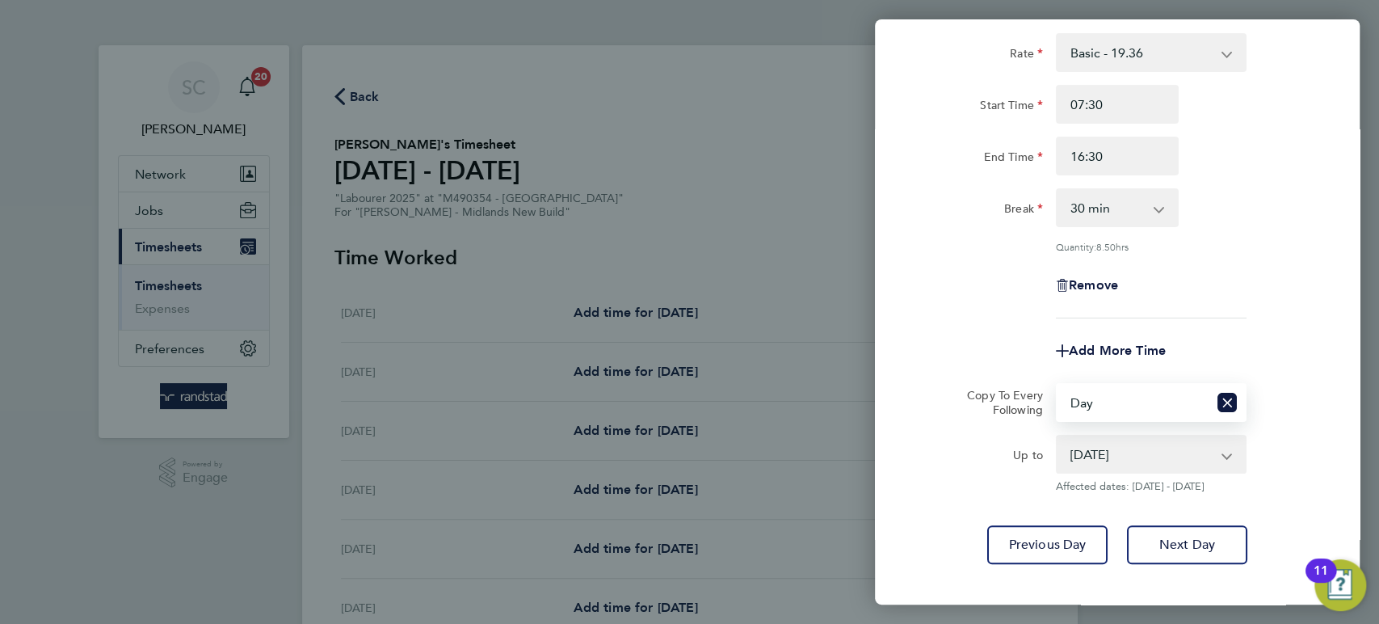
scroll to position [176, 0]
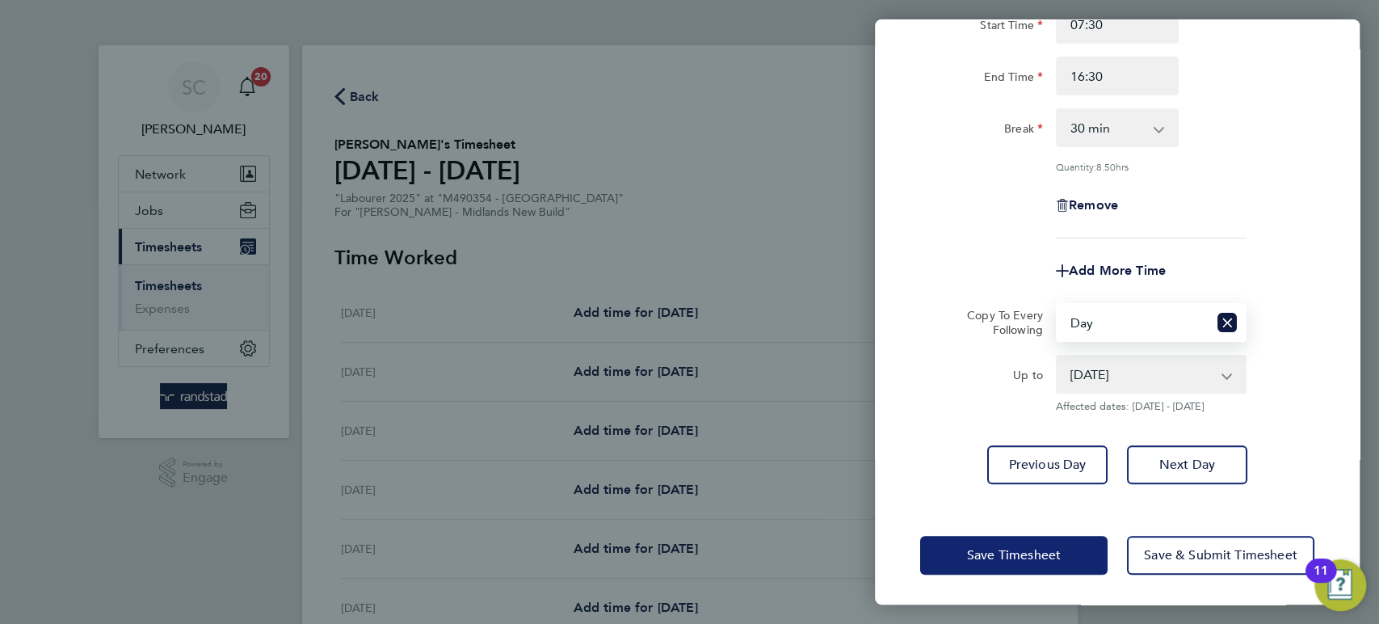
click at [1021, 548] on span "Save Timesheet" at bounding box center [1014, 555] width 94 height 16
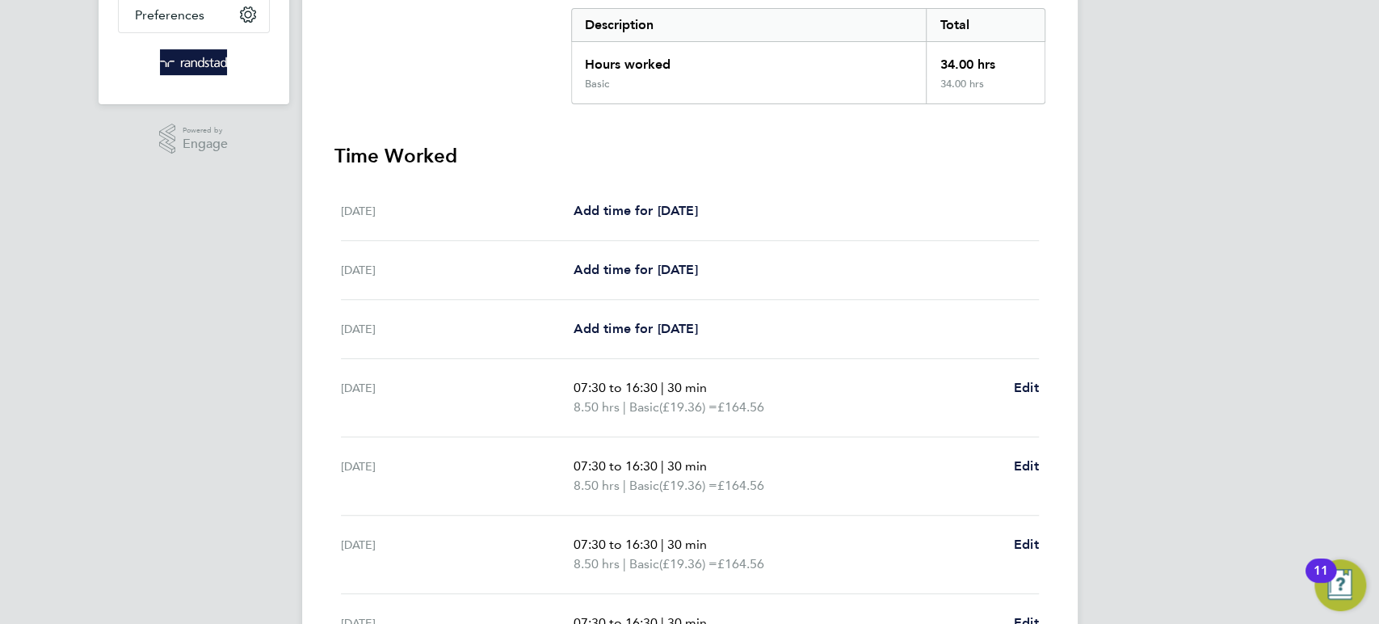
scroll to position [465, 0]
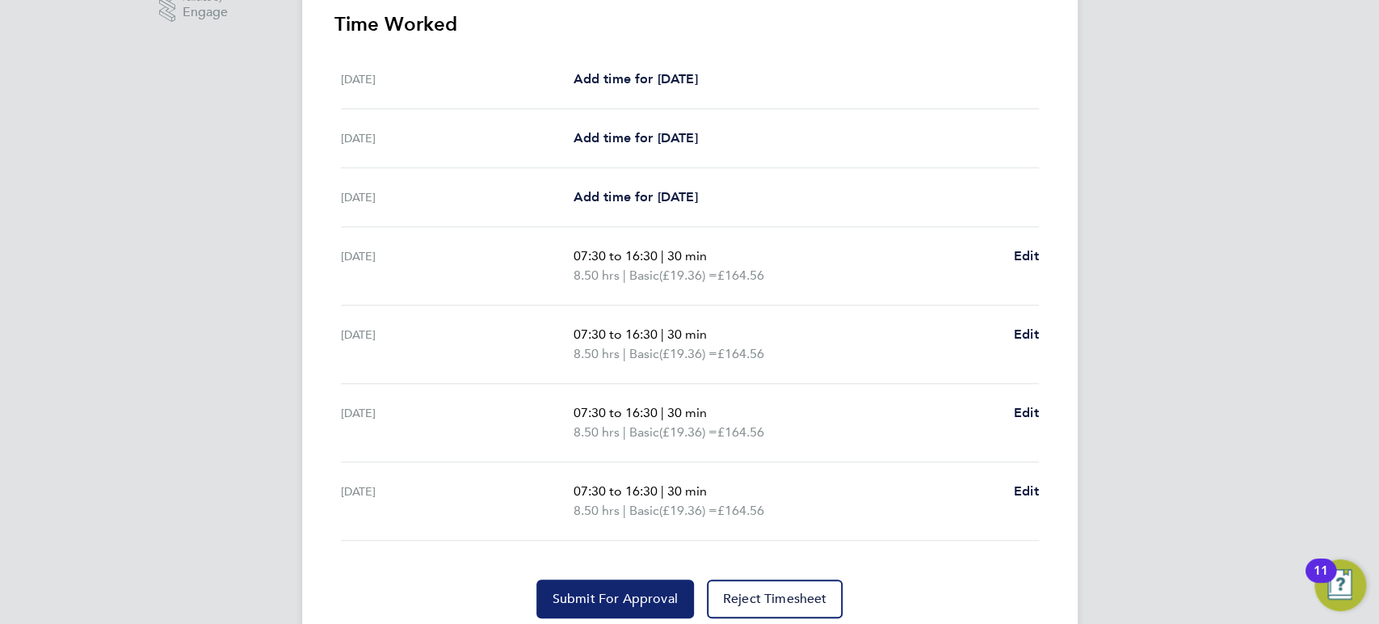
click at [628, 598] on span "Submit For Approval" at bounding box center [615, 599] width 125 height 16
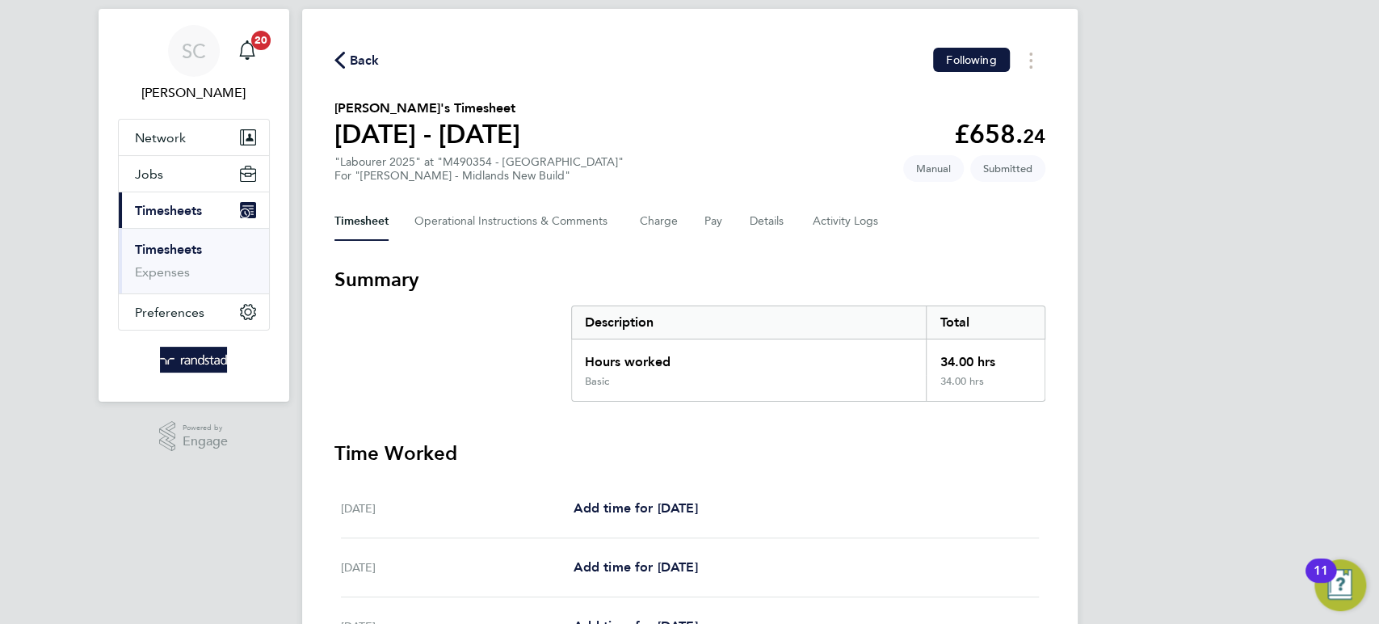
scroll to position [36, 0]
